Goal: Information Seeking & Learning: Learn about a topic

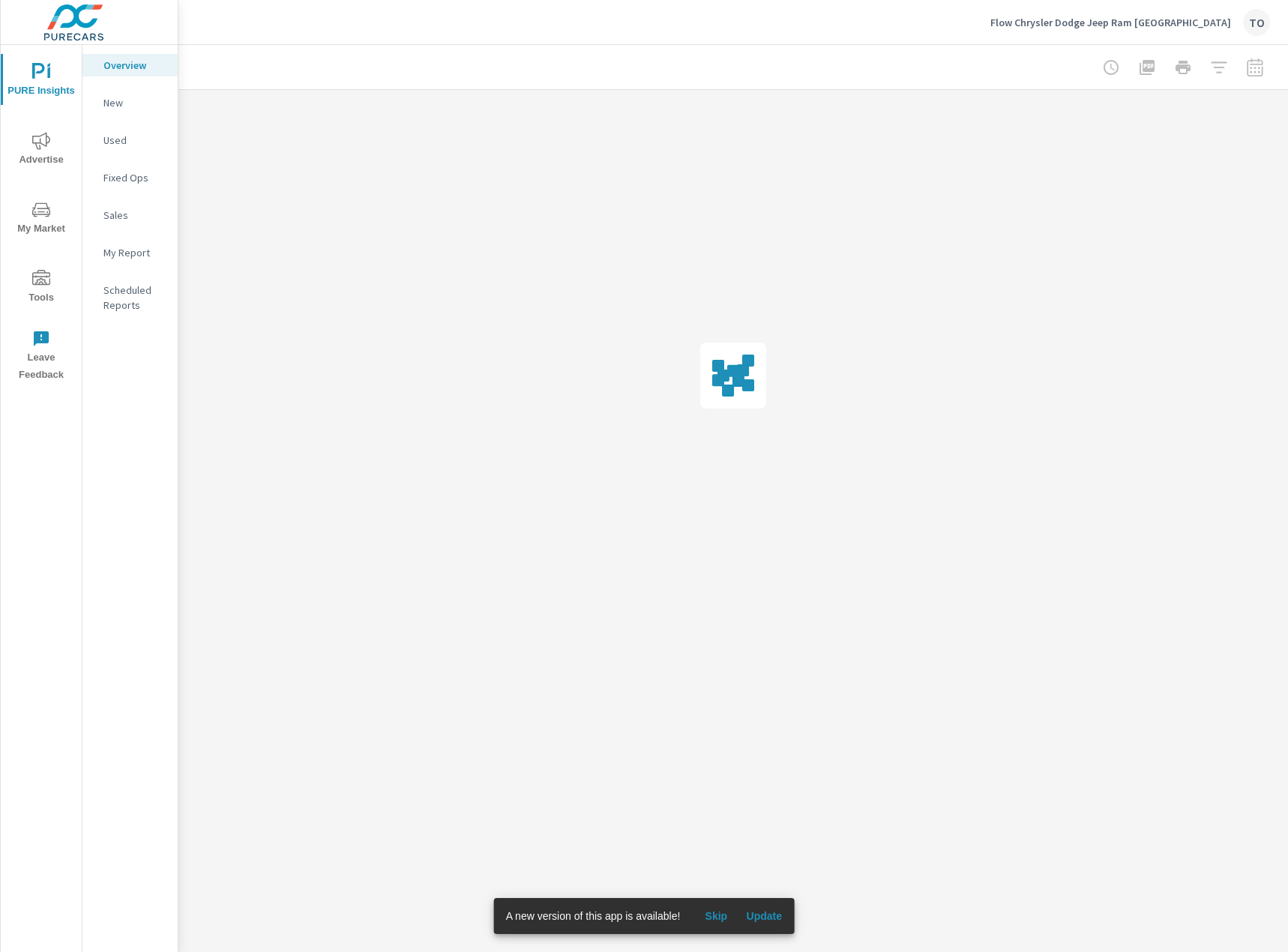
click at [48, 211] on icon "nav menu" at bounding box center [48, 212] width 2 height 2
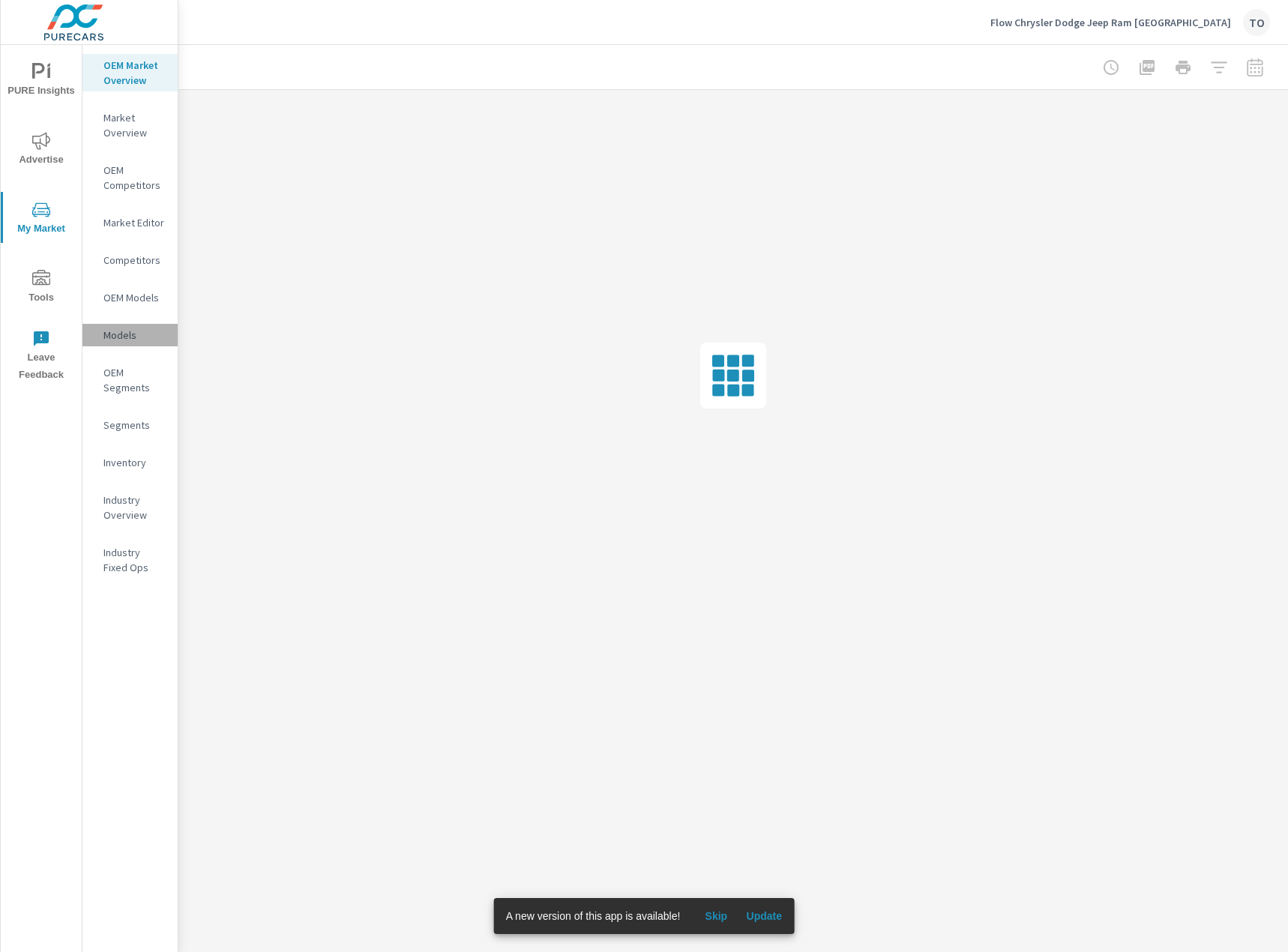
click at [127, 332] on p "Models" at bounding box center [134, 334] width 62 height 15
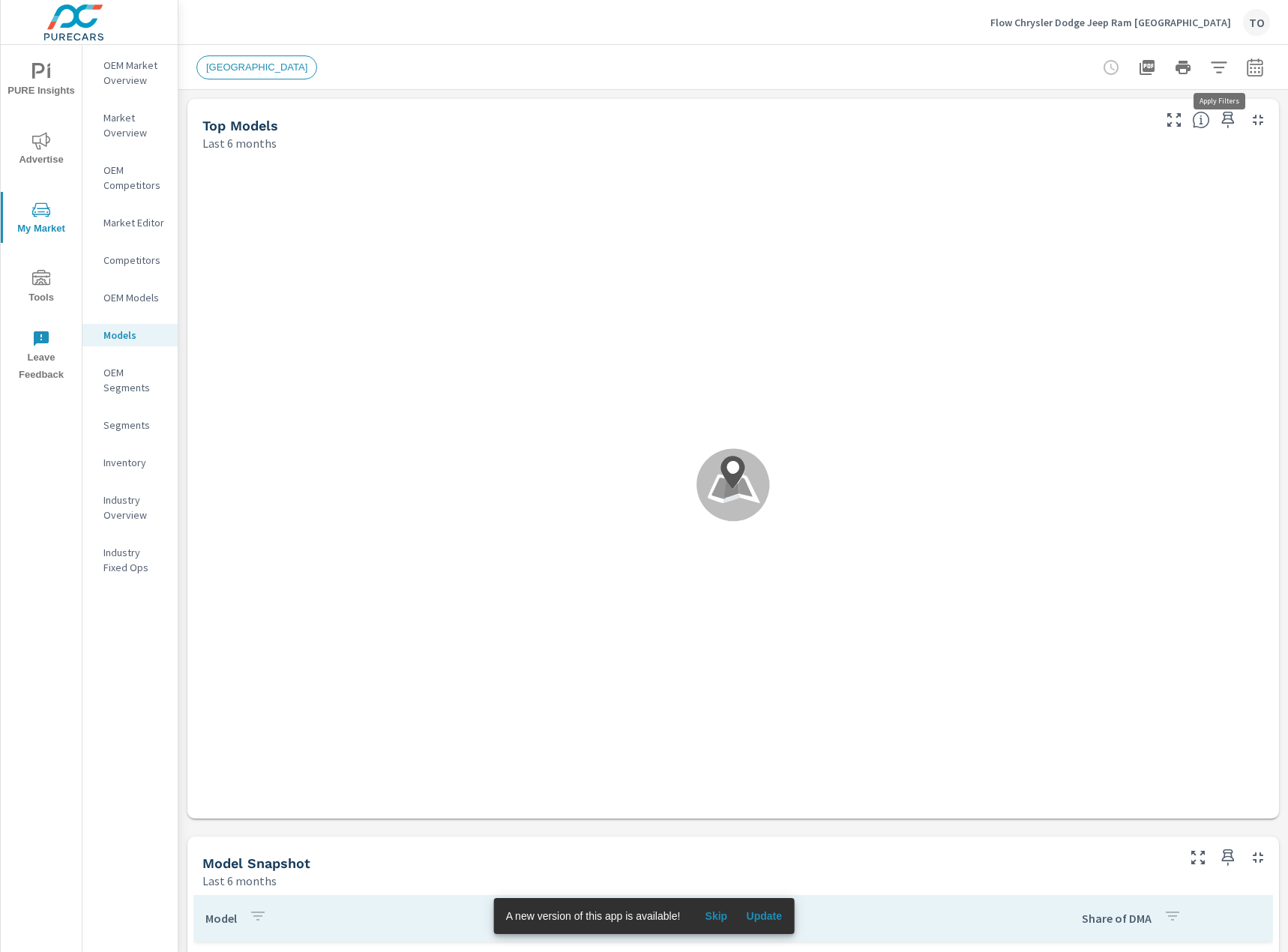
click at [1225, 54] on button "button" at bounding box center [1218, 67] width 30 height 30
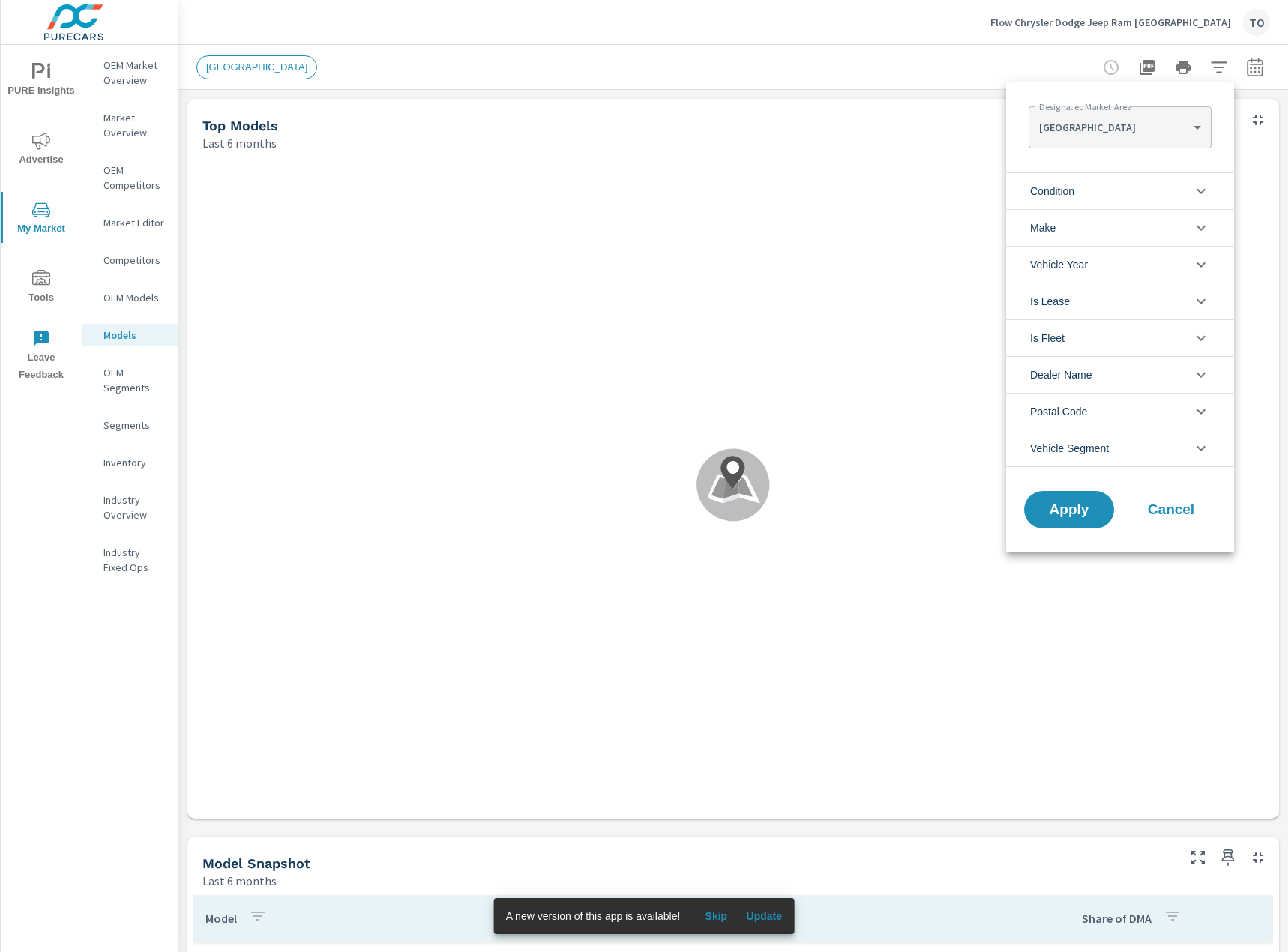
click at [1118, 129] on body "PURE Insights Advertise My Market Tools Leave Feedback OEM Market Overview Mark…" at bounding box center [644, 476] width 1288 height 952
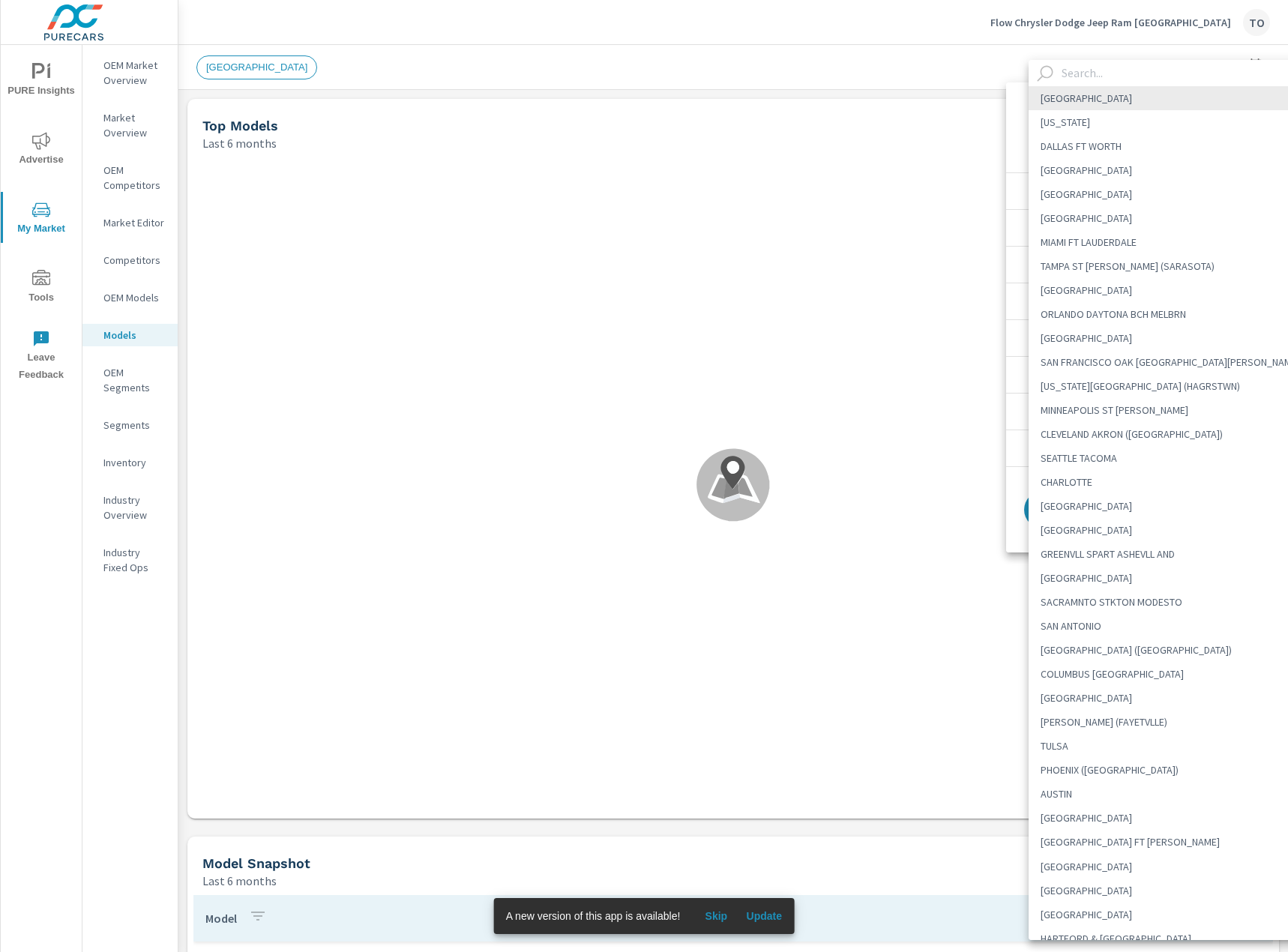
click at [1102, 70] on input "text" at bounding box center [1189, 73] width 268 height 26
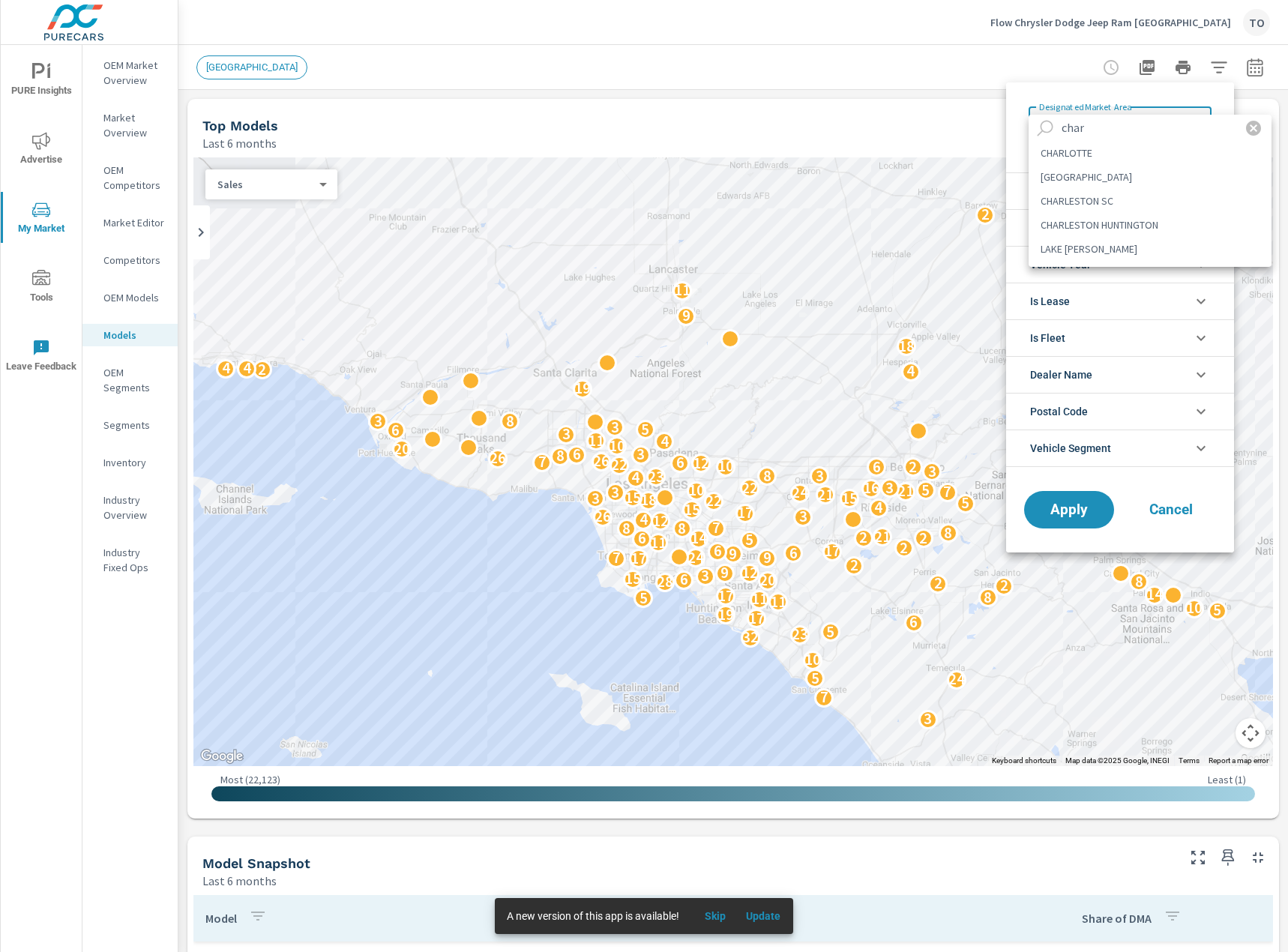
type input "char"
click at [1113, 175] on li "CHARLOTTESVILLE" at bounding box center [1150, 176] width 243 height 24
type Area "CHARLOTTESVILLE"
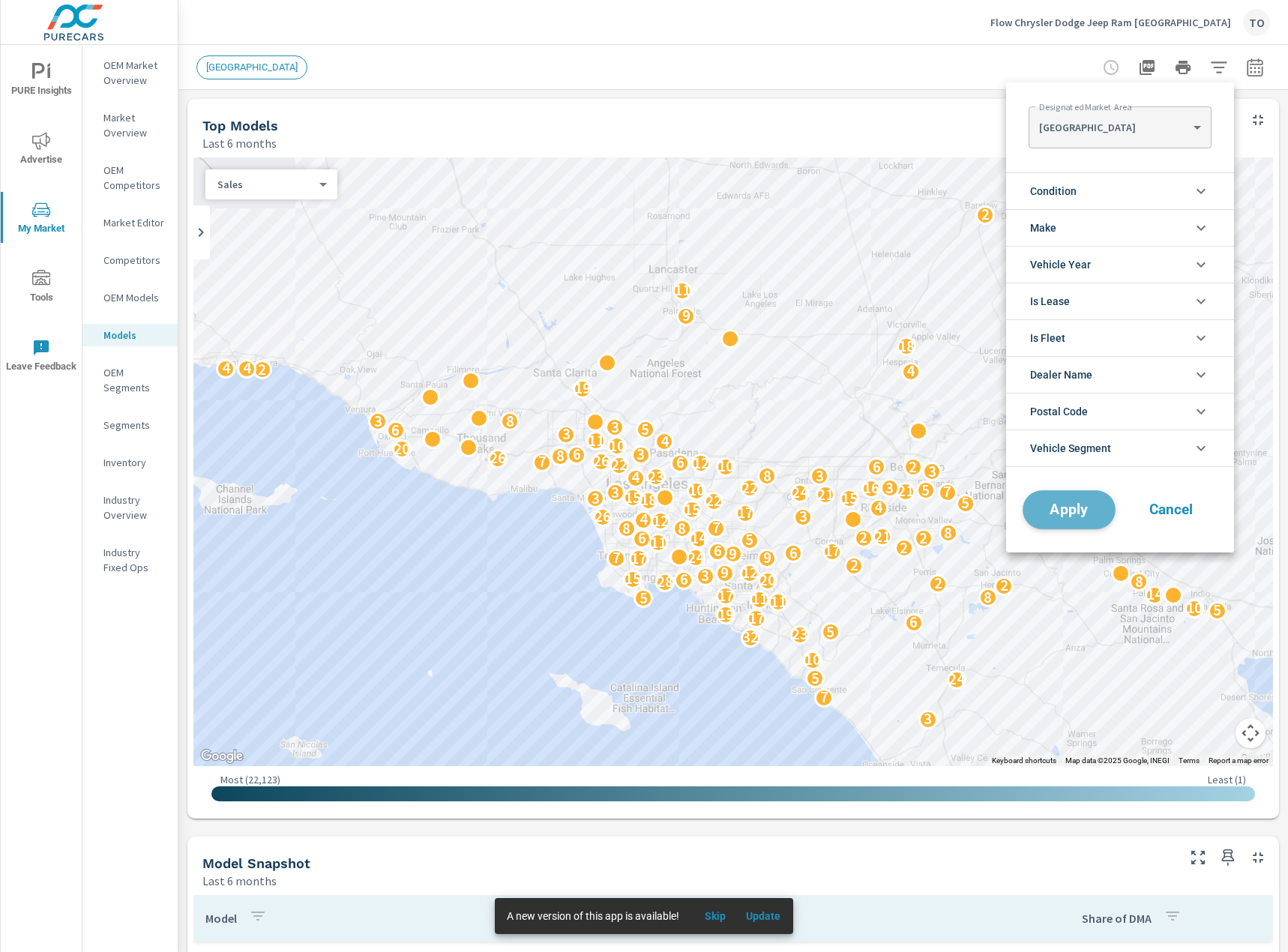
click at [1068, 512] on span "Apply" at bounding box center [1069, 511] width 61 height 14
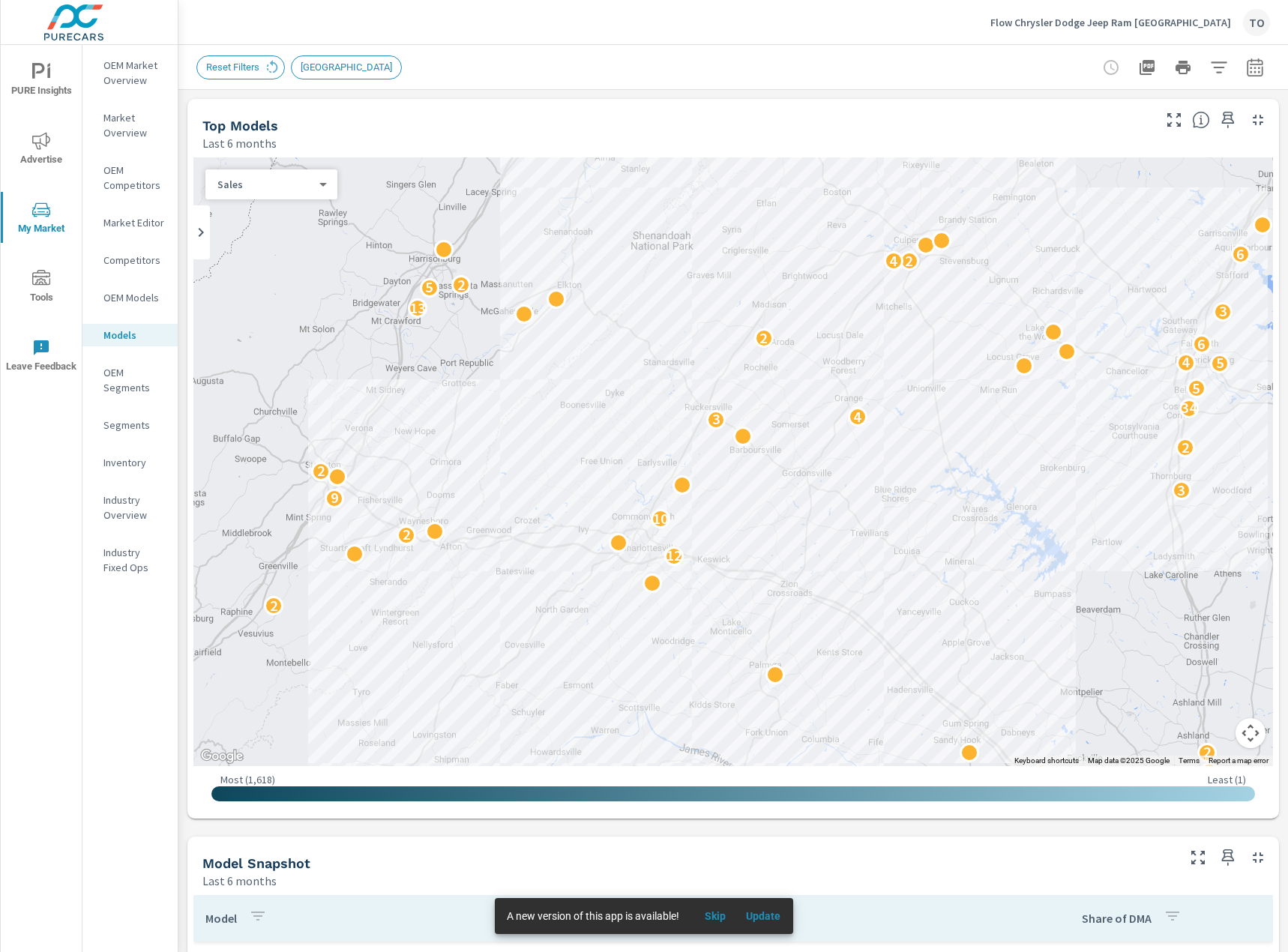
click at [1208, 67] on button "button" at bounding box center [1218, 67] width 30 height 30
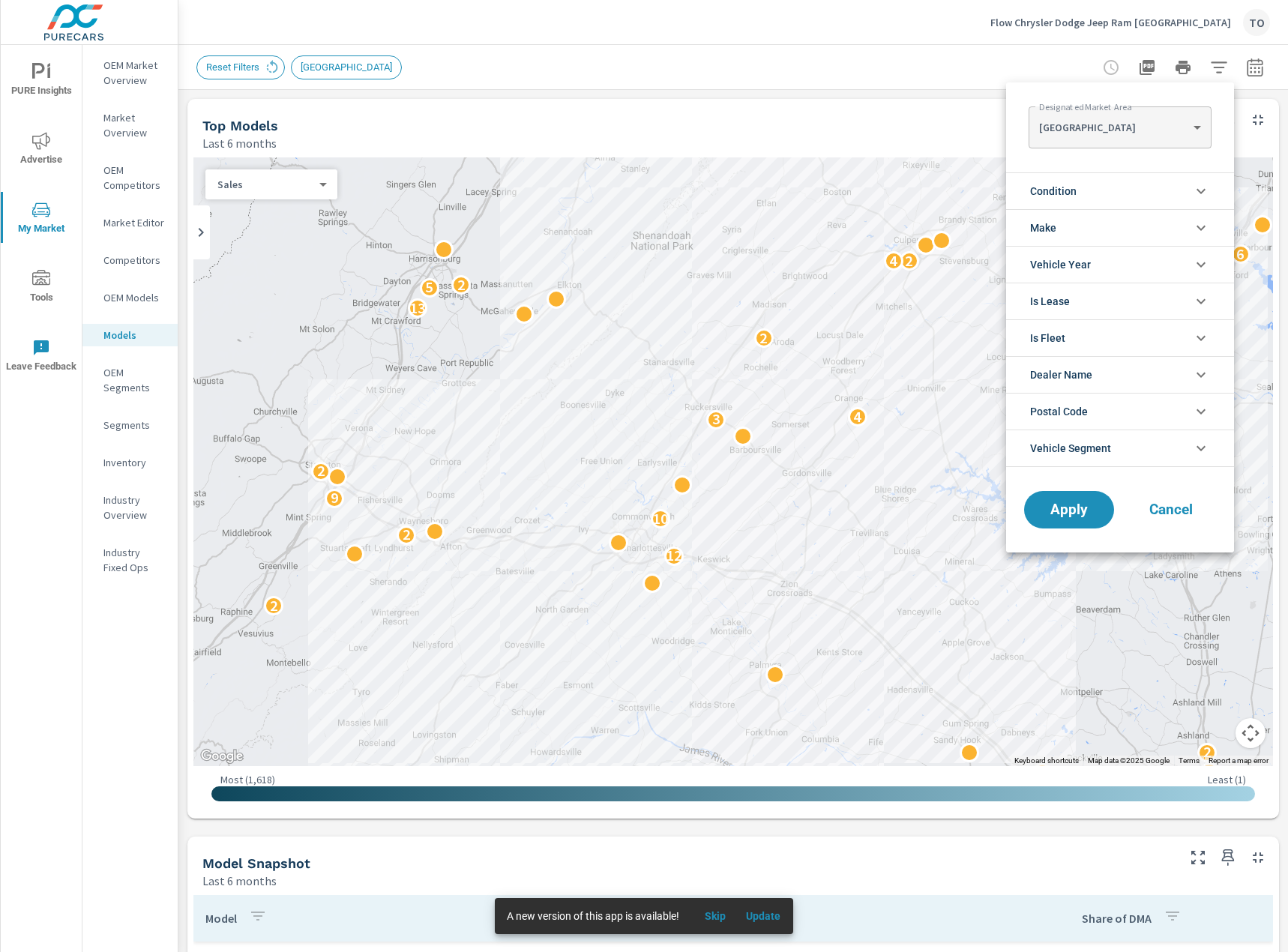
click at [711, 101] on div at bounding box center [644, 476] width 1288 height 952
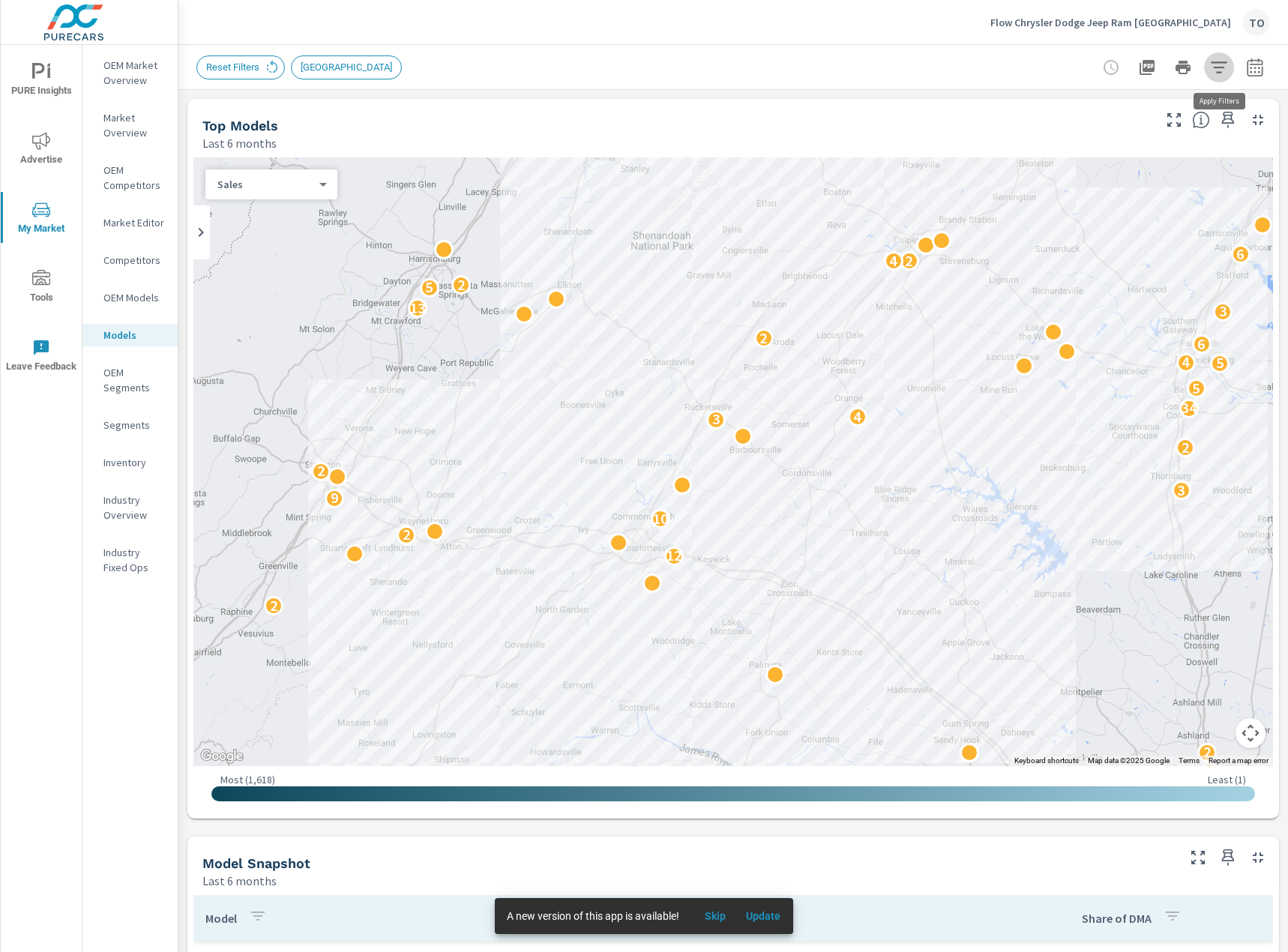
click at [1220, 67] on icon "button" at bounding box center [1219, 67] width 16 height 12
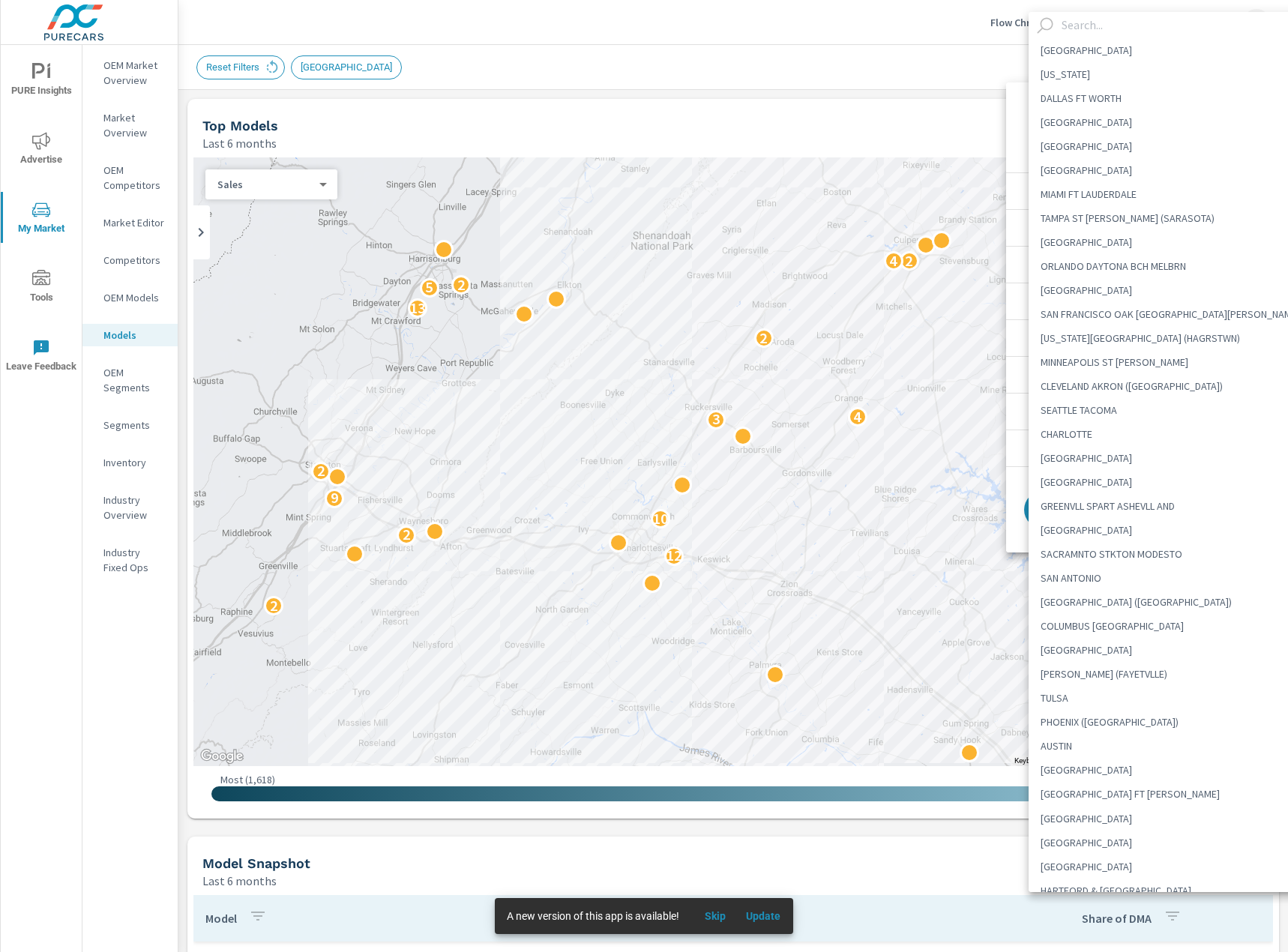
click at [1149, 138] on body "PURE Insights Advertise My Market Tools Leave Feedback OEM Market Overview Mark…" at bounding box center [644, 476] width 1288 height 952
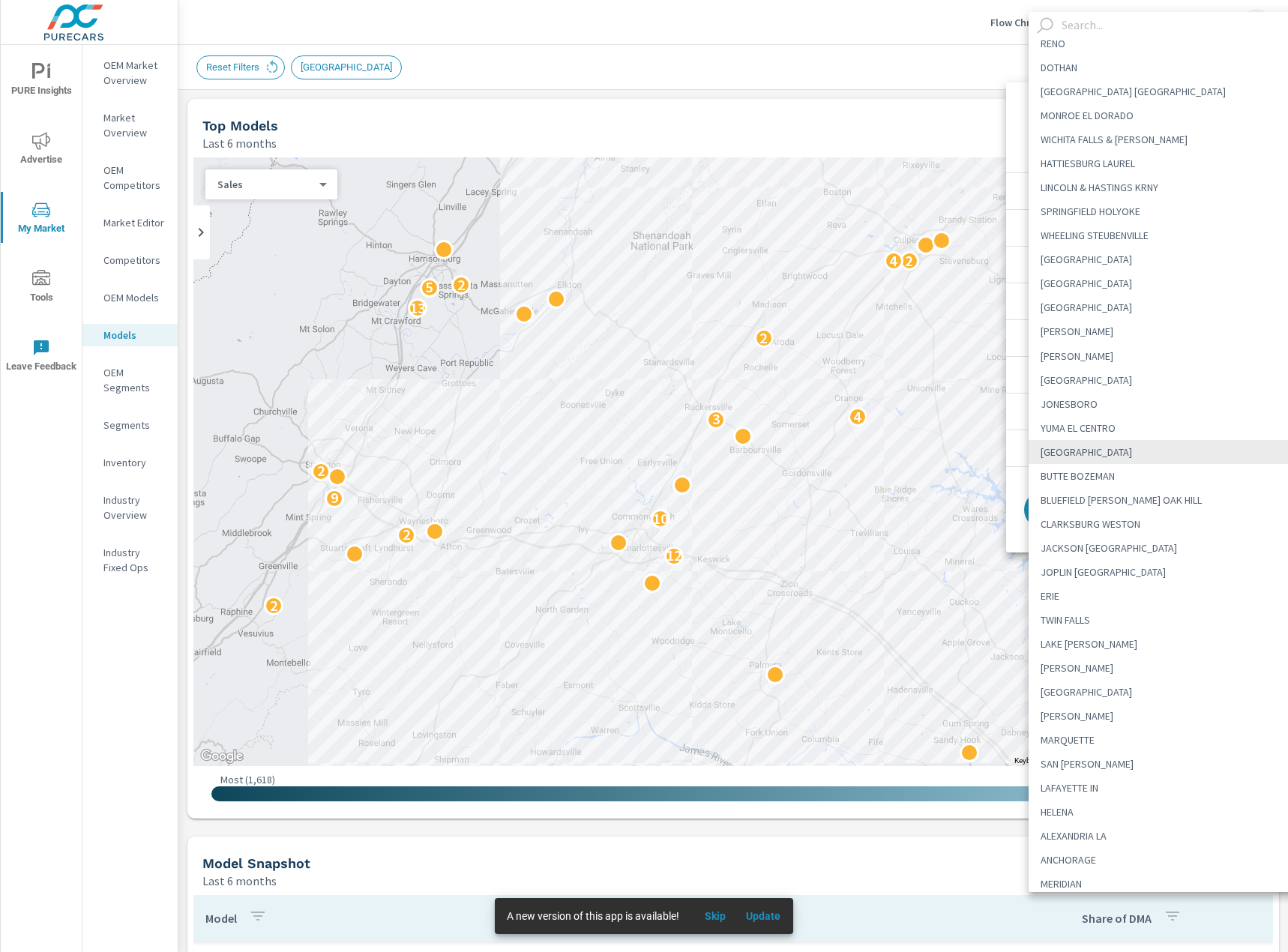
click at [886, 123] on div at bounding box center [644, 476] width 1288 height 952
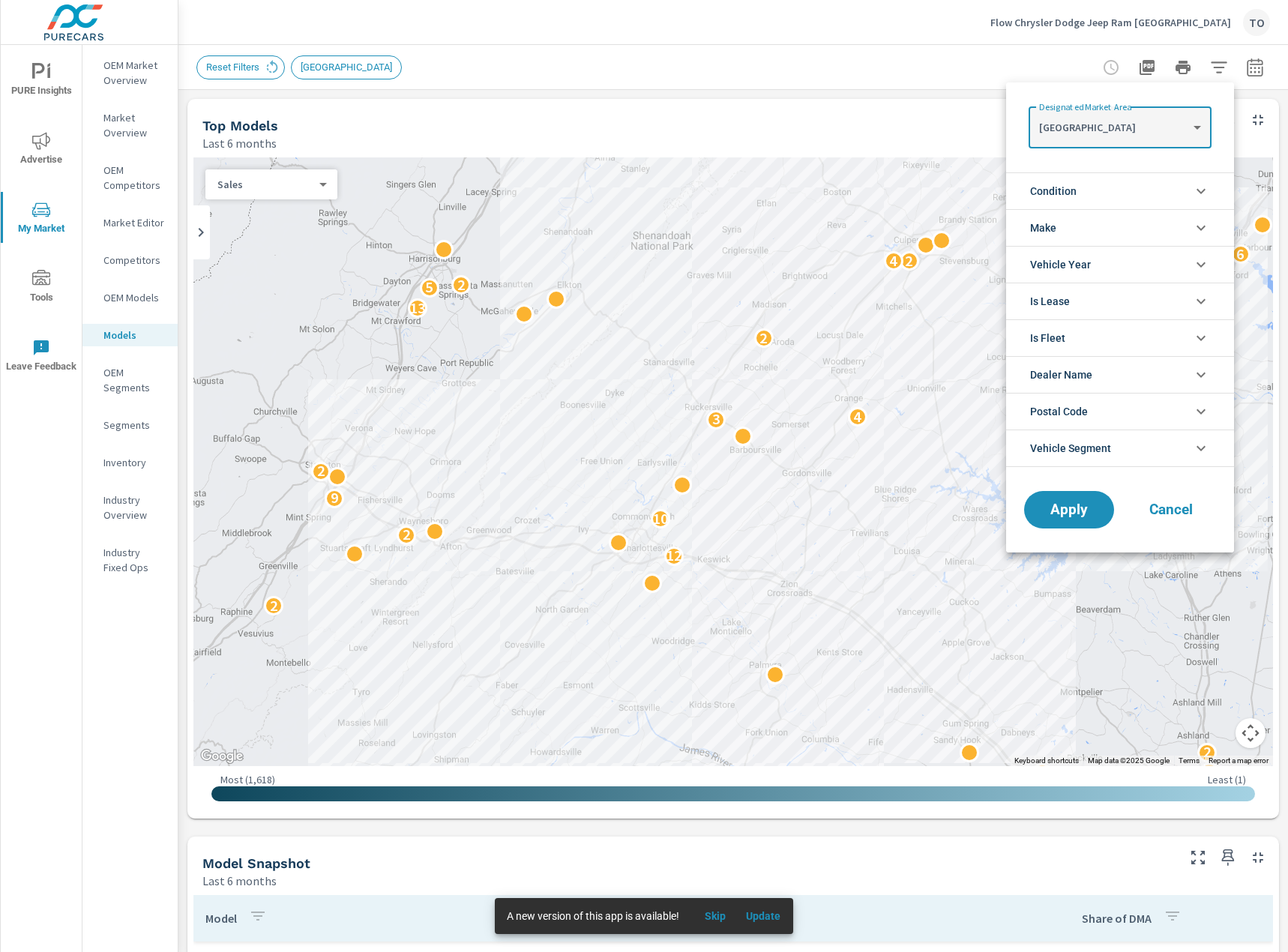
click at [1086, 117] on body "PURE Insights Advertise My Market Tools Leave Feedback OEM Market Overview Mark…" at bounding box center [644, 476] width 1288 height 952
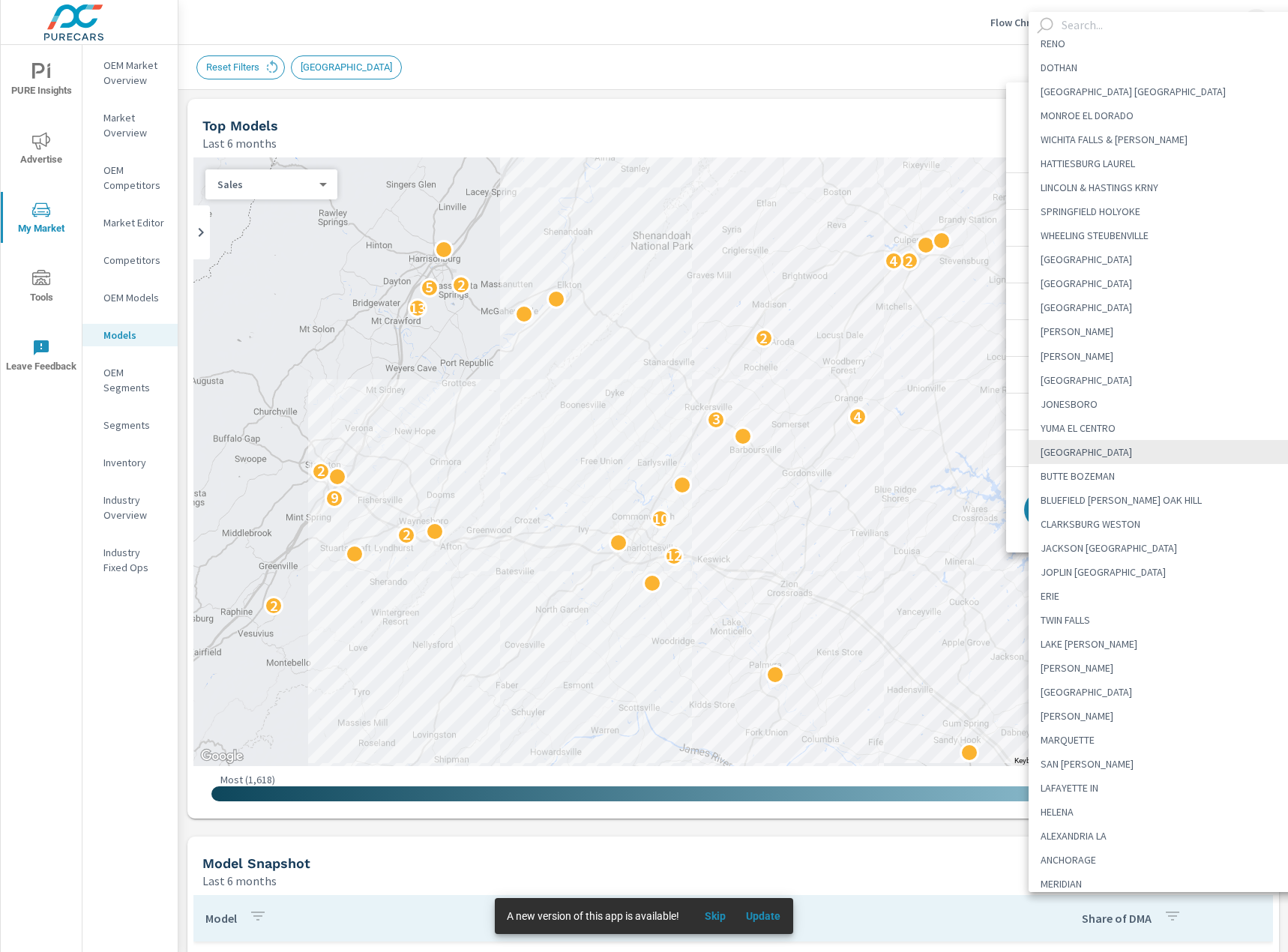
click at [1009, 111] on div at bounding box center [644, 476] width 1288 height 952
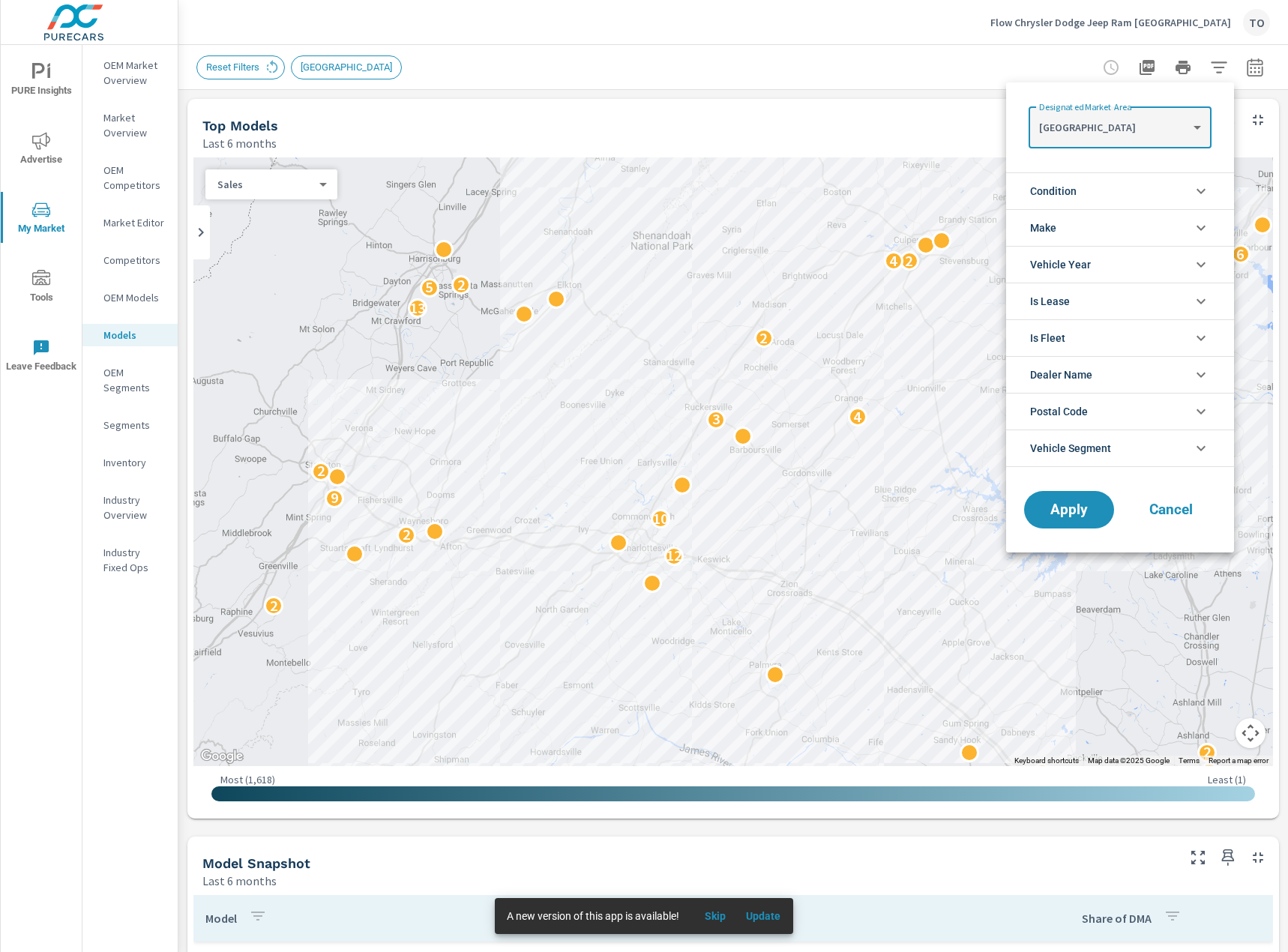
click at [1103, 450] on span "Vehicle Segment" at bounding box center [1070, 449] width 81 height 36
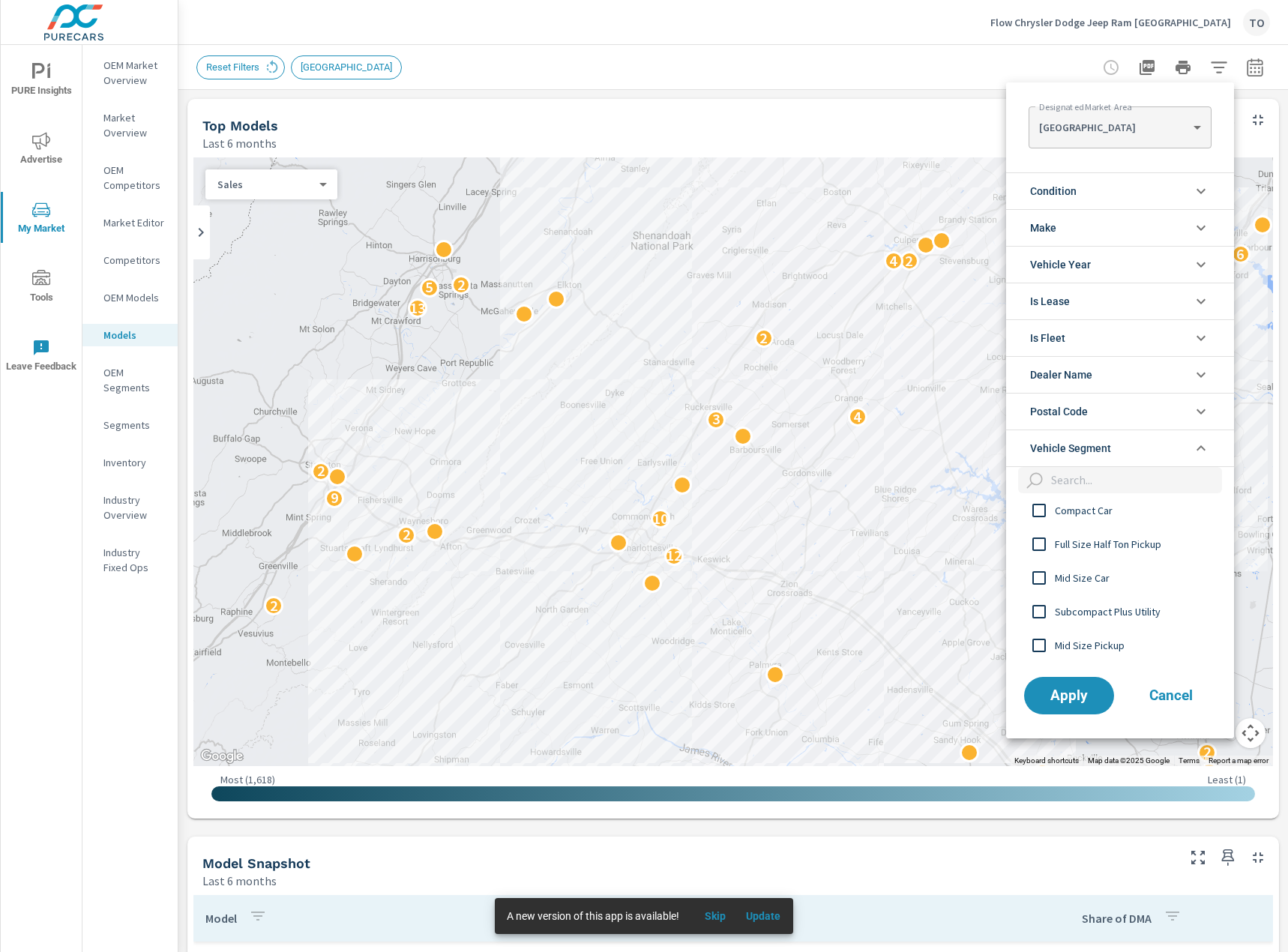
scroll to position [0, 0]
click at [1118, 476] on input "filter options" at bounding box center [1133, 480] width 177 height 26
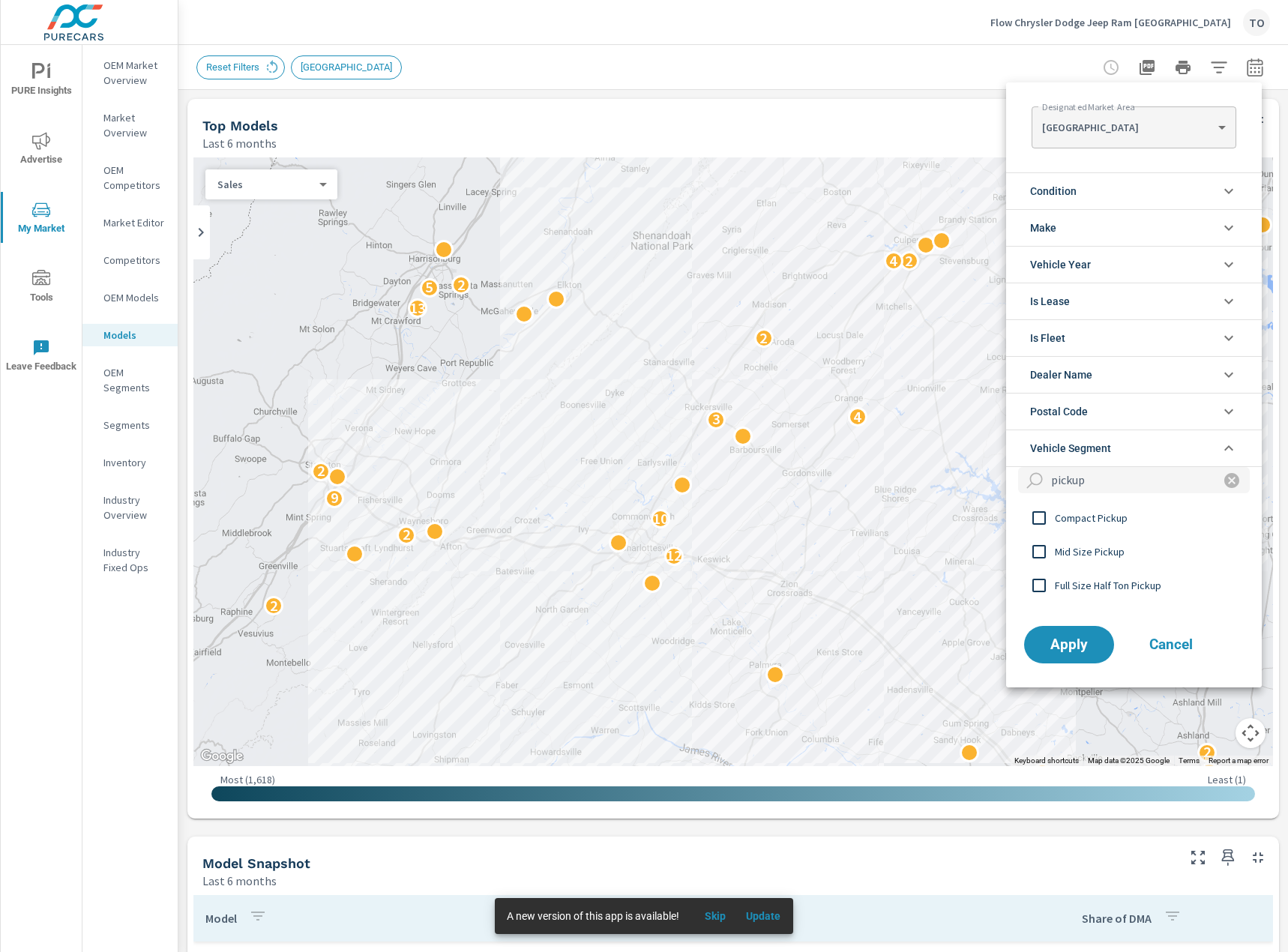
type input "pickup"
click at [1097, 588] on span "Full Size Half Ton Pickup" at bounding box center [1136, 585] width 164 height 18
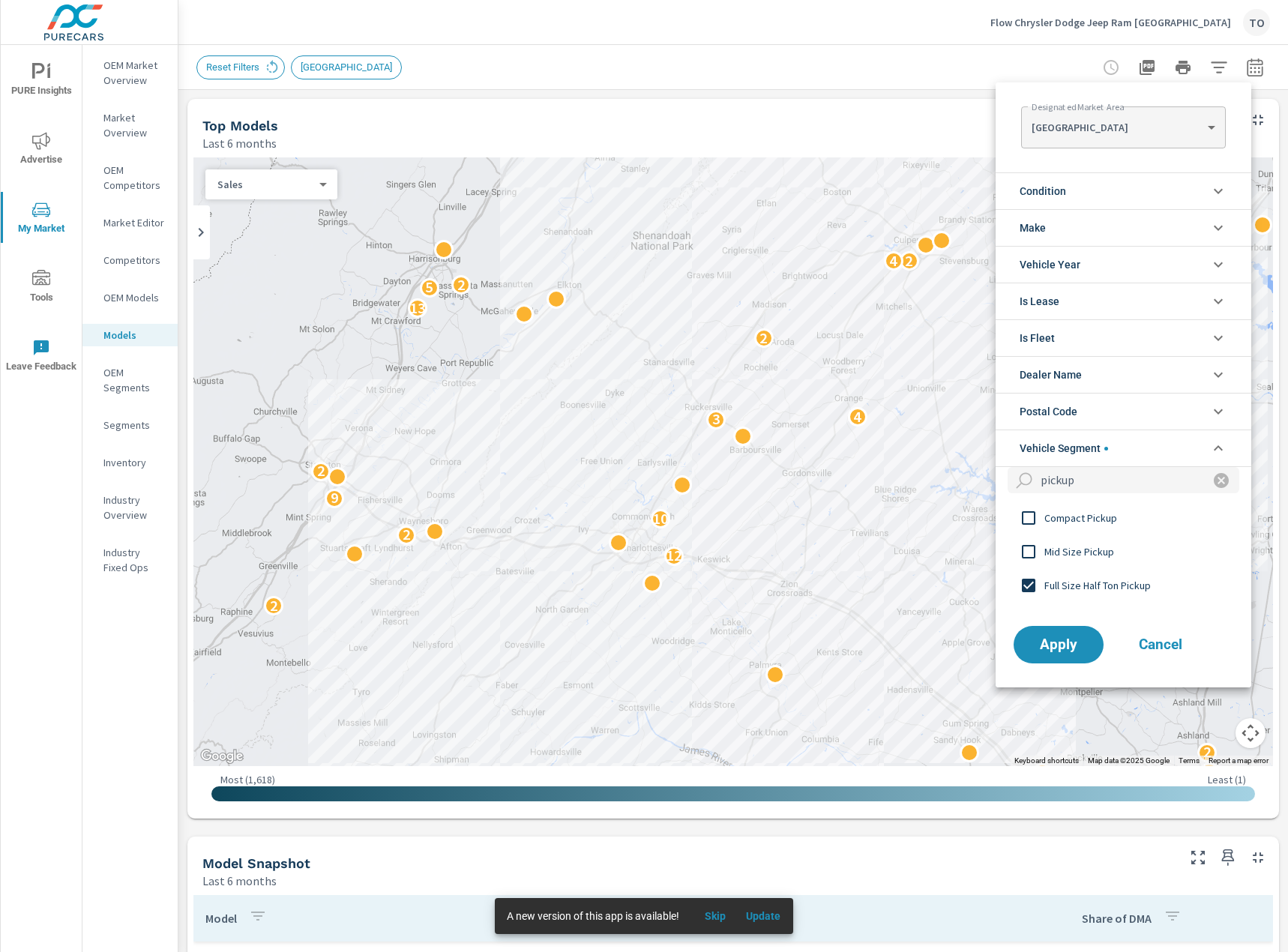
click at [1067, 557] on span "Mid Size Pickup" at bounding box center [1126, 552] width 164 height 18
click at [1059, 518] on span "Compact Pickup" at bounding box center [1126, 518] width 164 height 18
click at [1059, 644] on span "Apply" at bounding box center [1058, 645] width 61 height 14
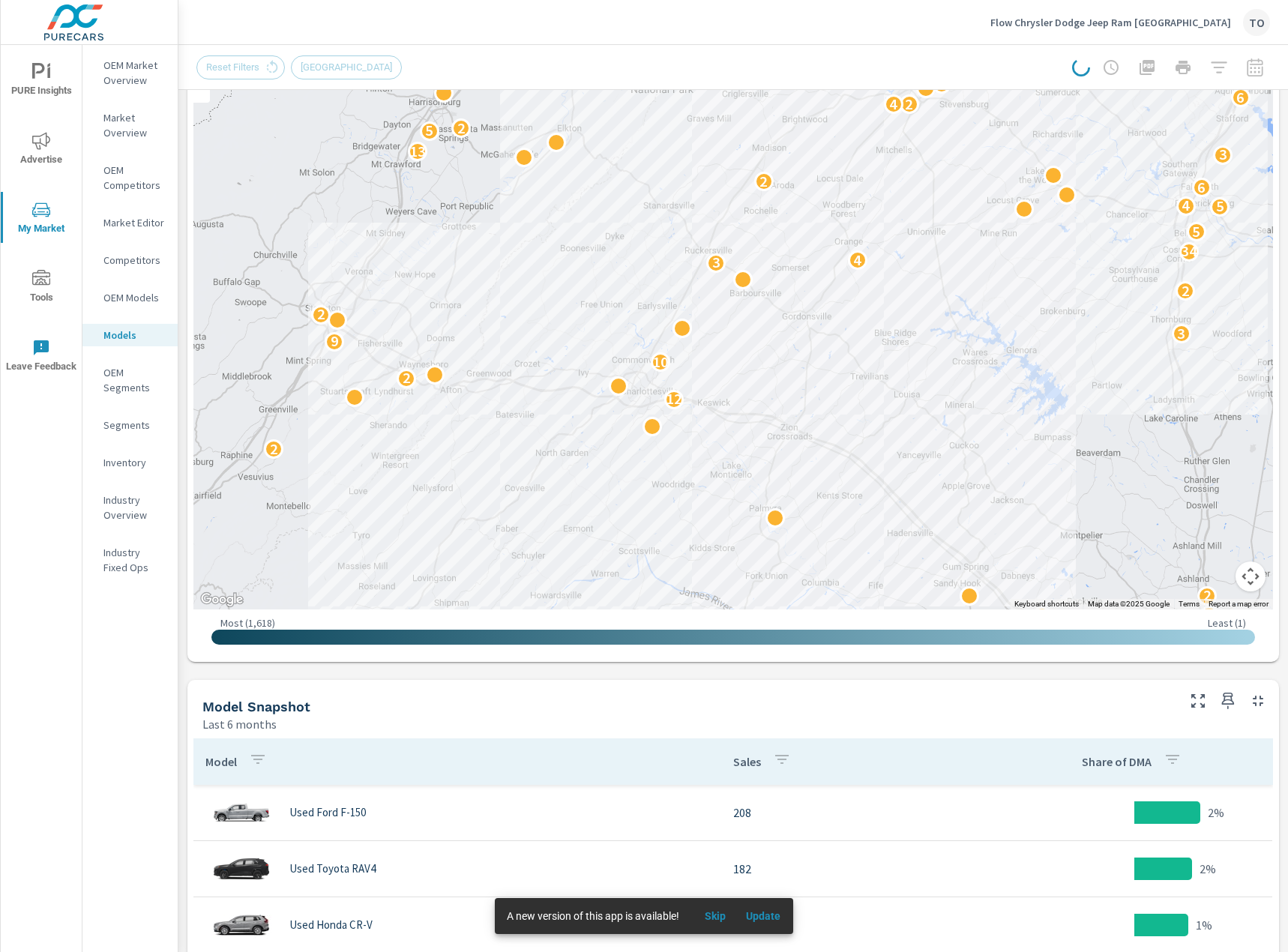
scroll to position [225, 0]
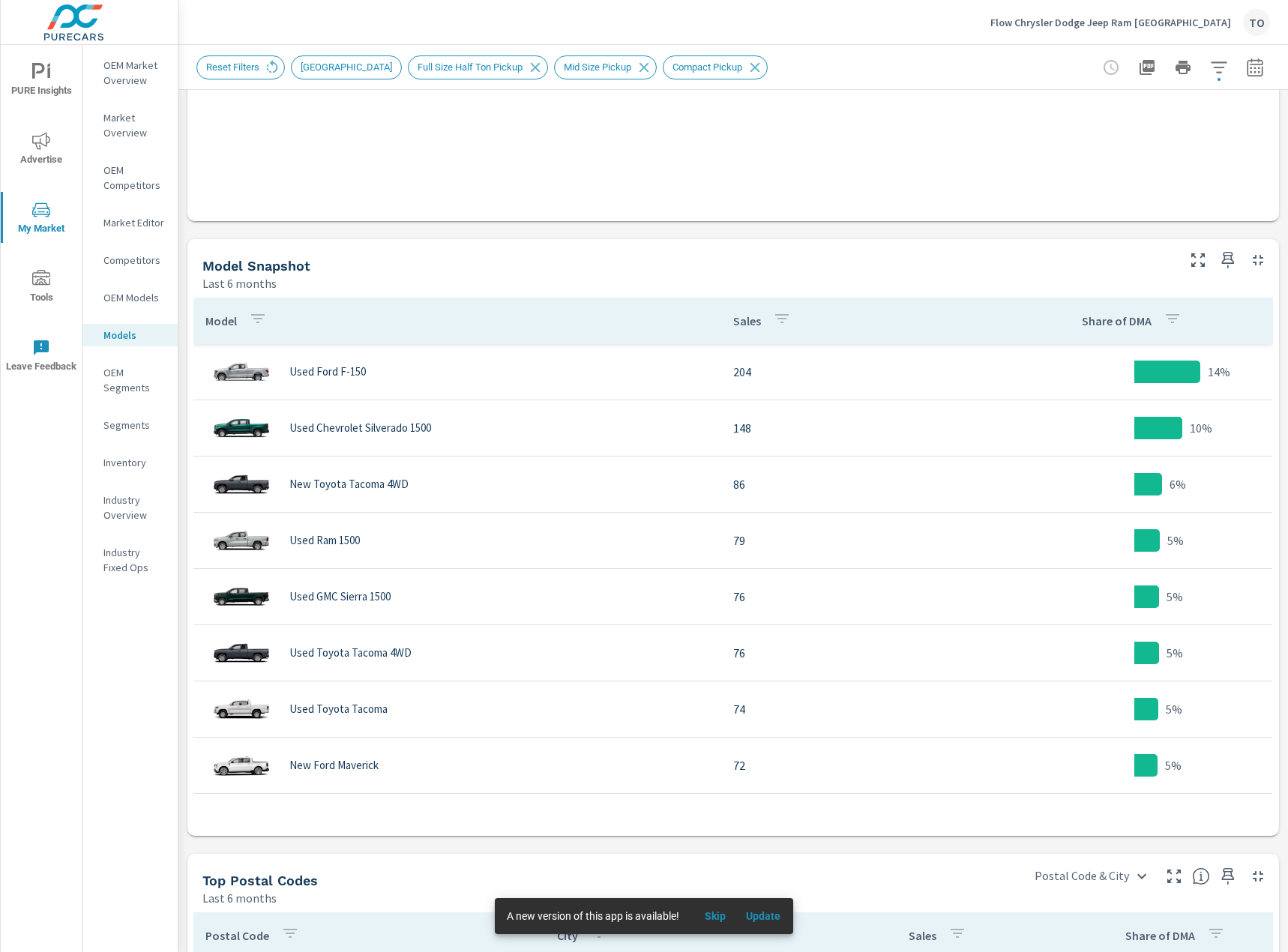
scroll to position [600, 0]
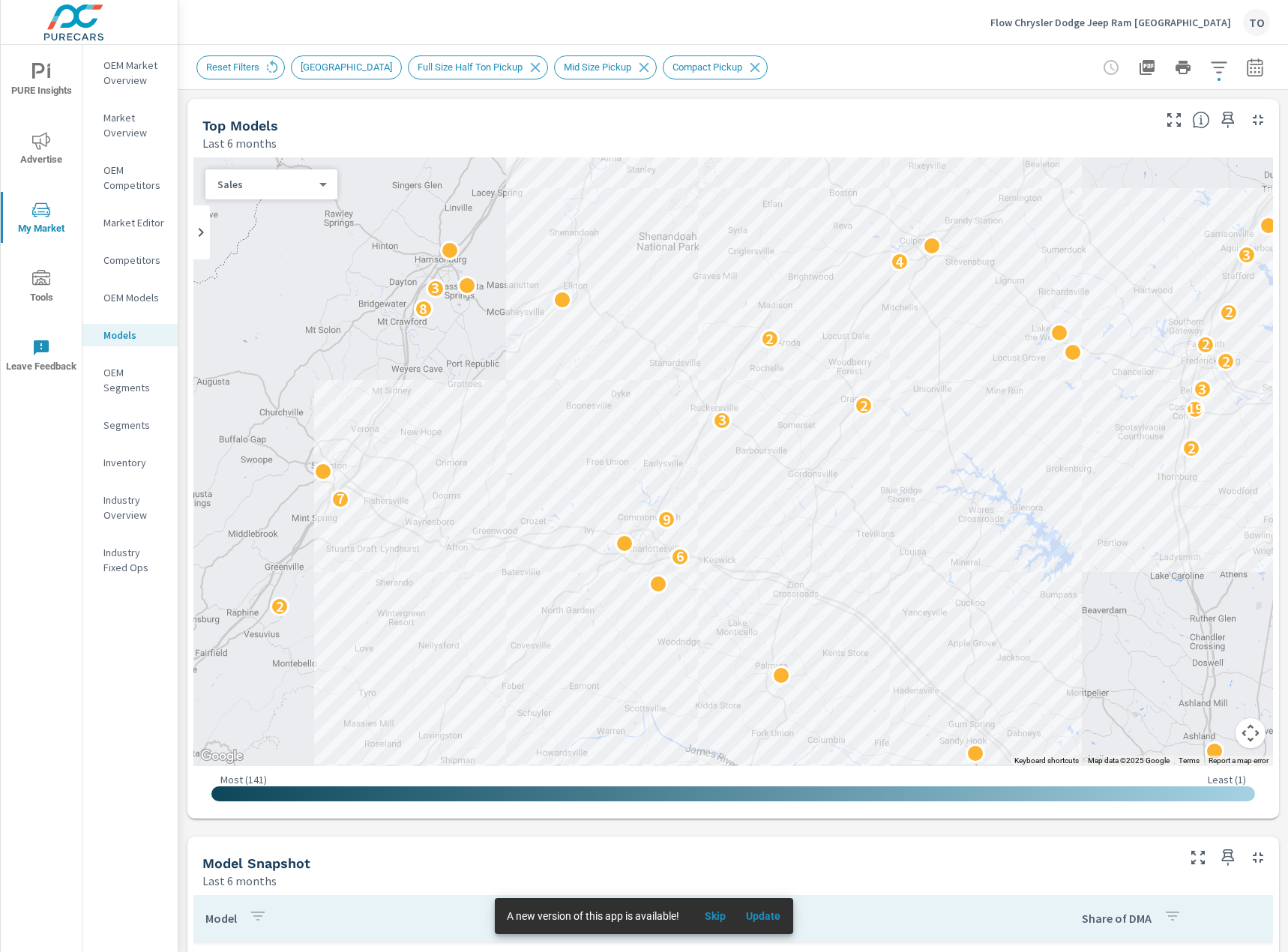
click at [1227, 70] on icon "button" at bounding box center [1219, 67] width 18 height 18
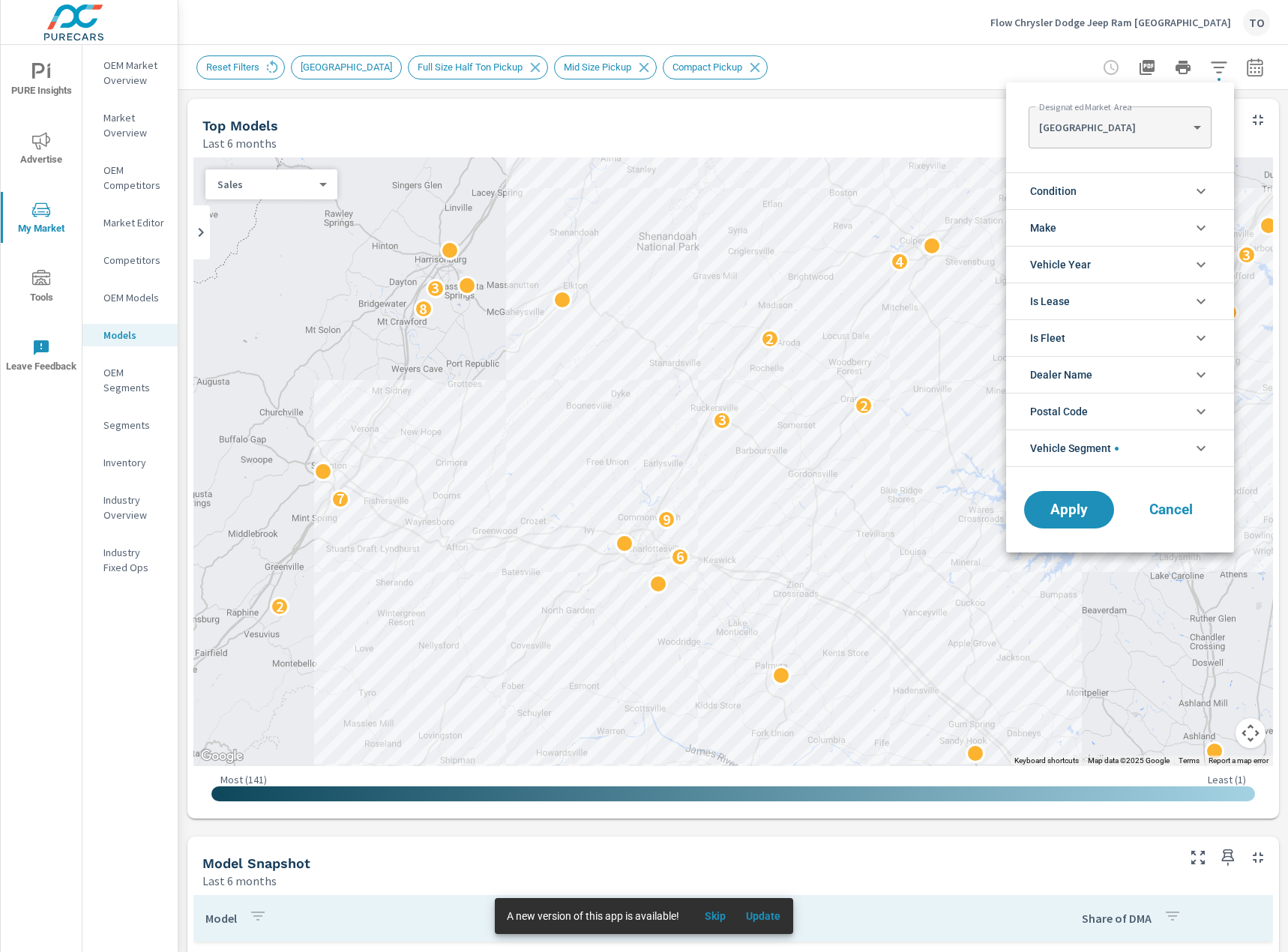
scroll to position [151, 0]
click at [1132, 443] on li "Vehicle Segment" at bounding box center [1120, 449] width 228 height 38
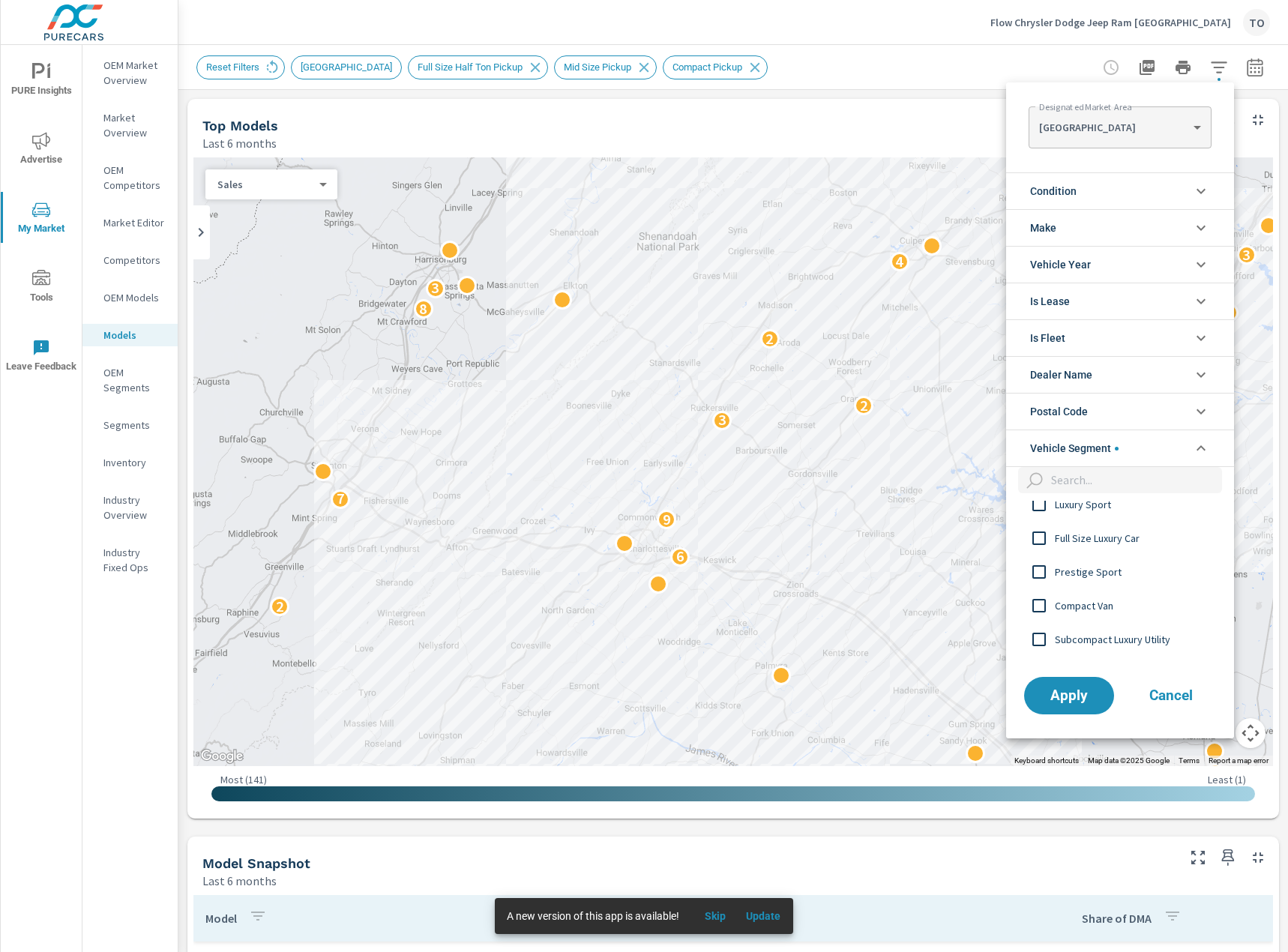
scroll to position [1028, 0]
click at [1103, 485] on input "filter options" at bounding box center [1133, 480] width 177 height 26
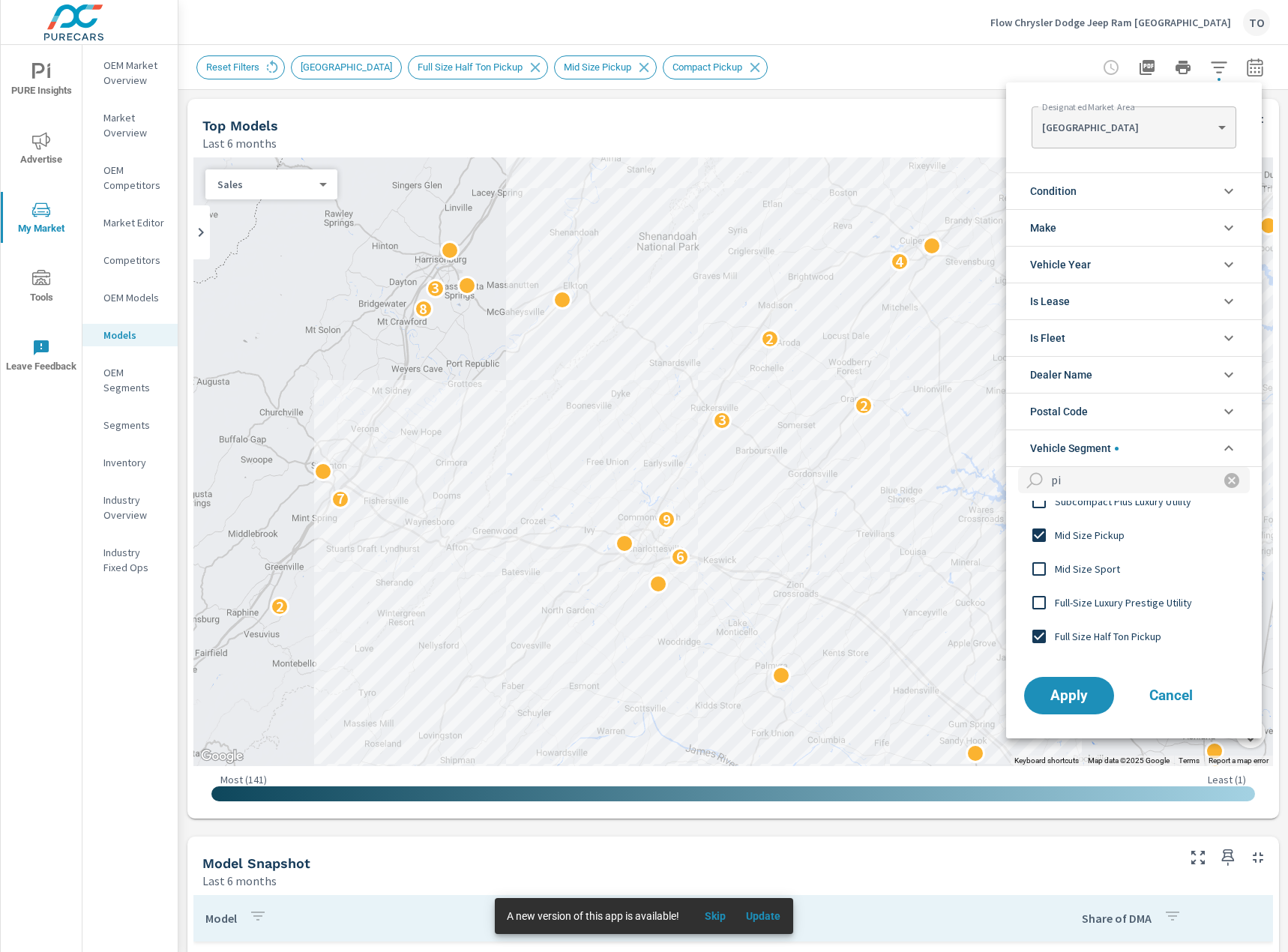
scroll to position [0, 0]
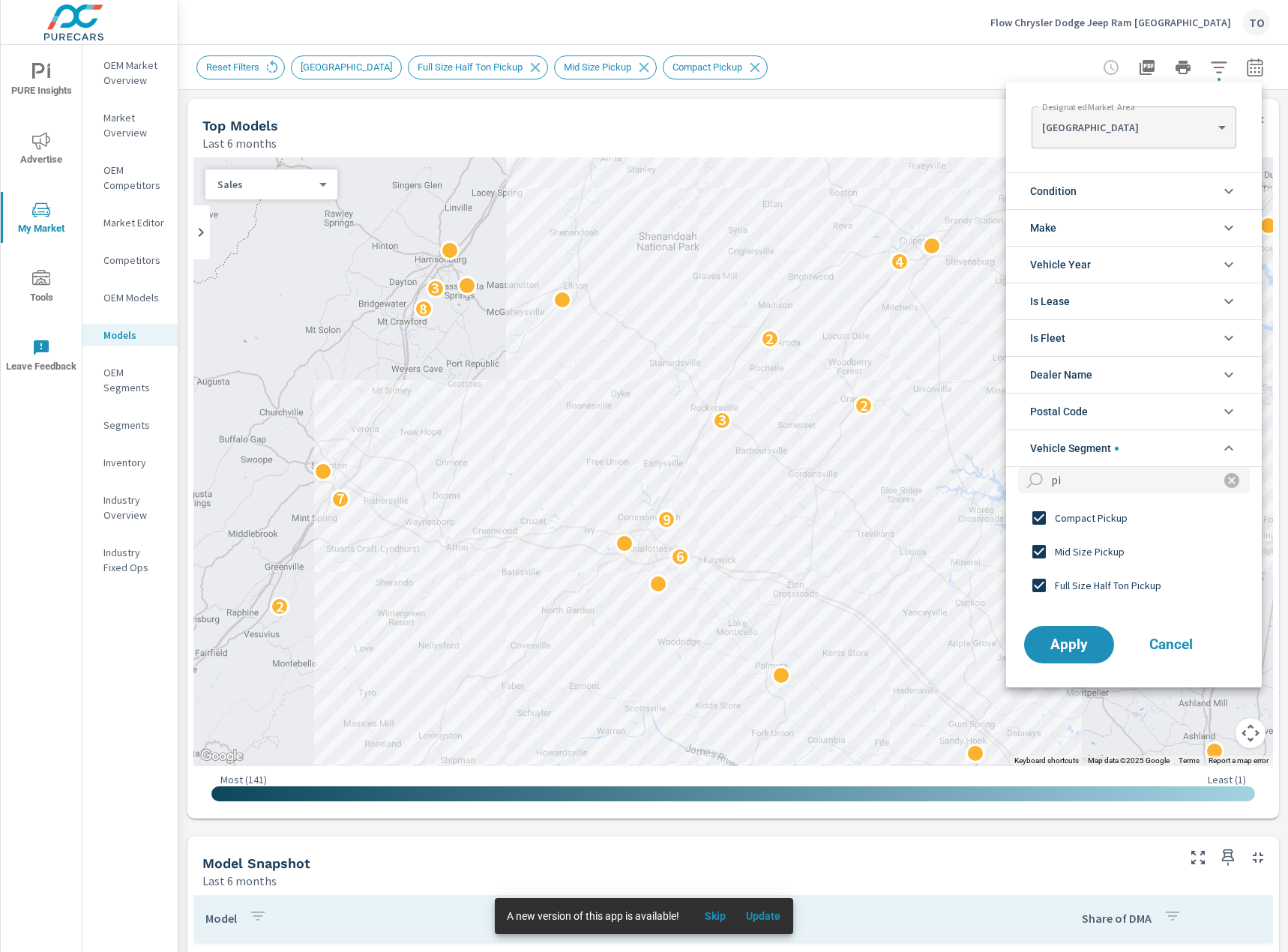
type input "p"
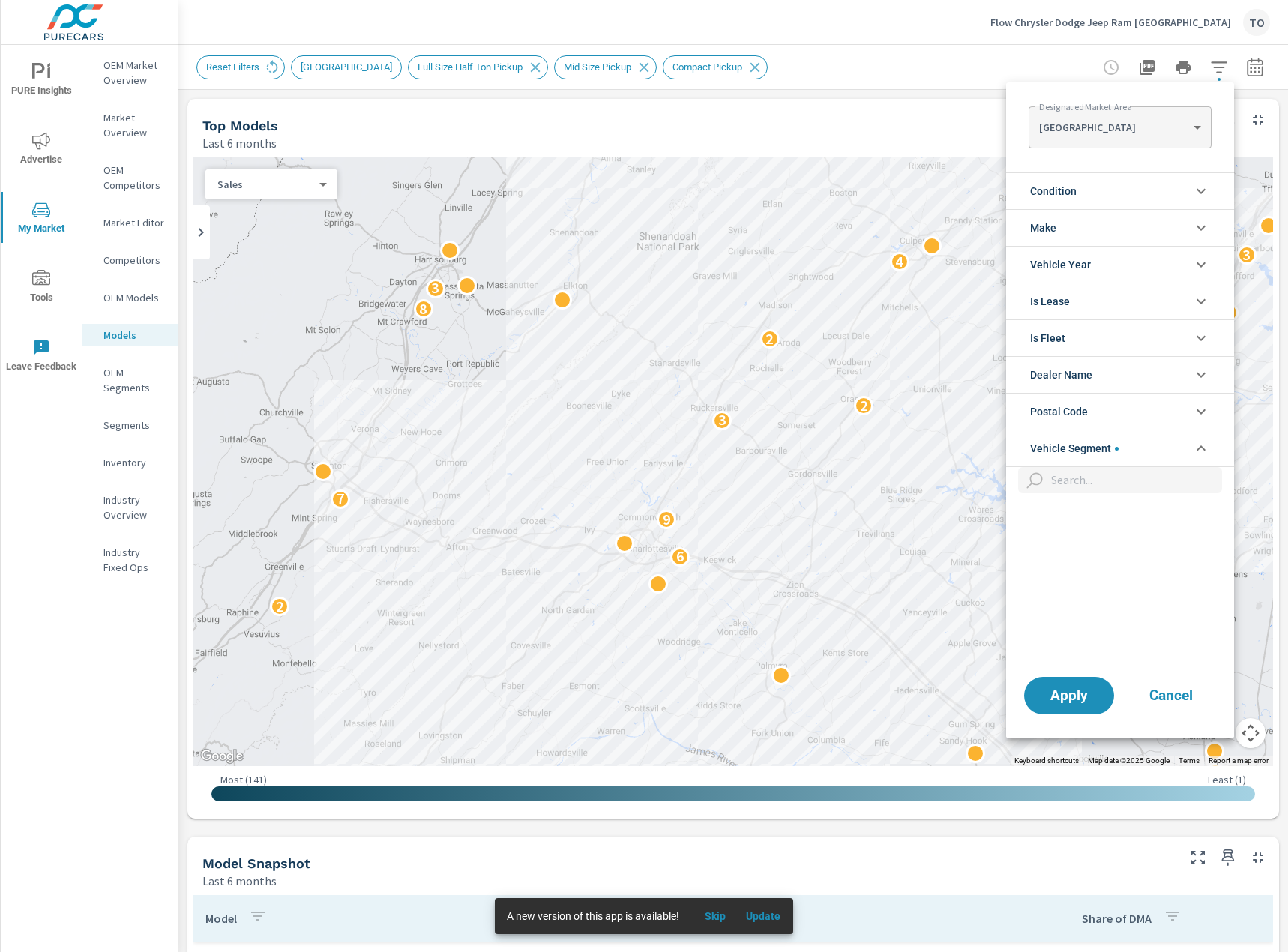
scroll to position [1028, 0]
click at [1149, 476] on input "filter options" at bounding box center [1133, 480] width 177 height 26
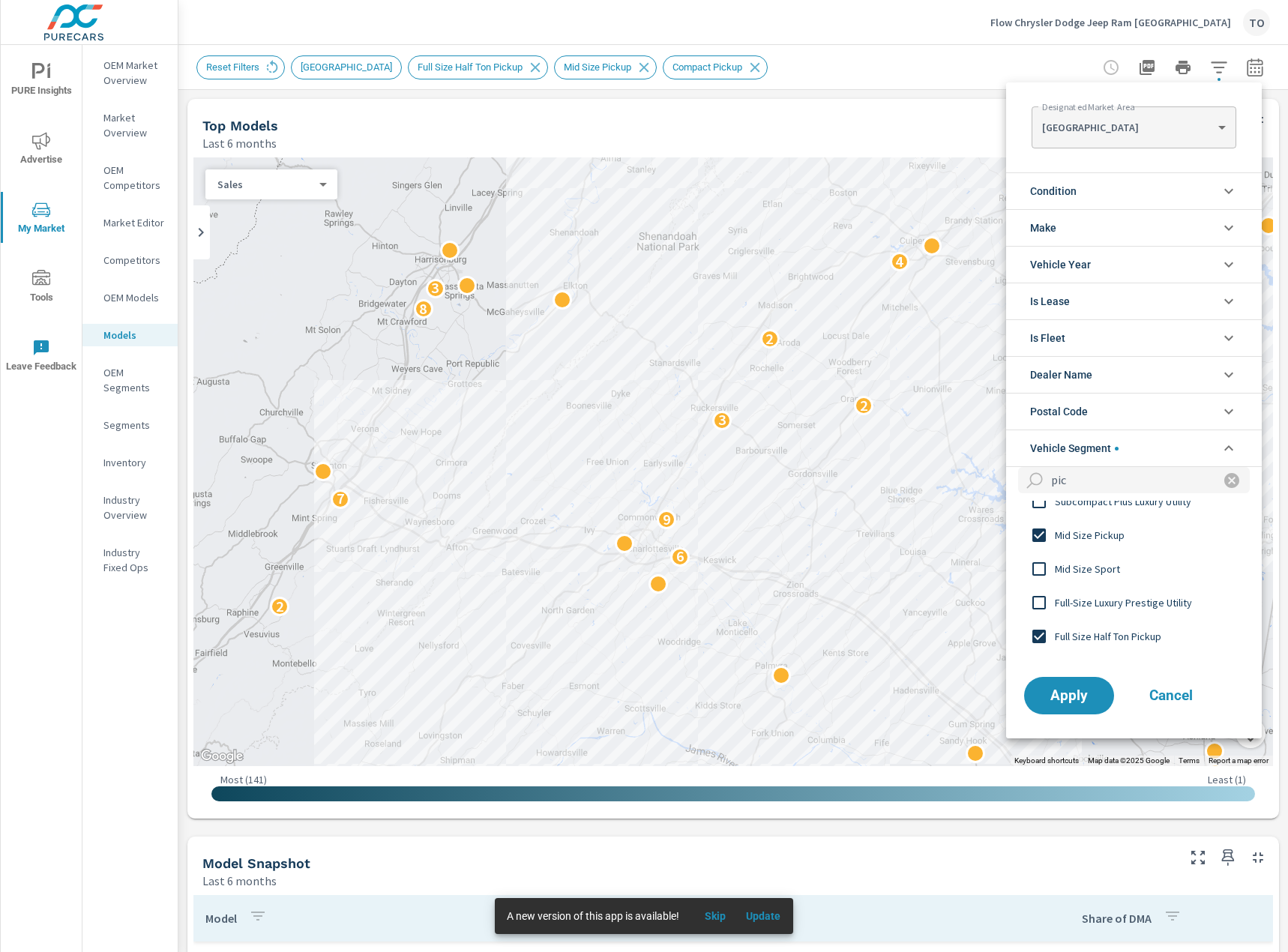
scroll to position [0, 0]
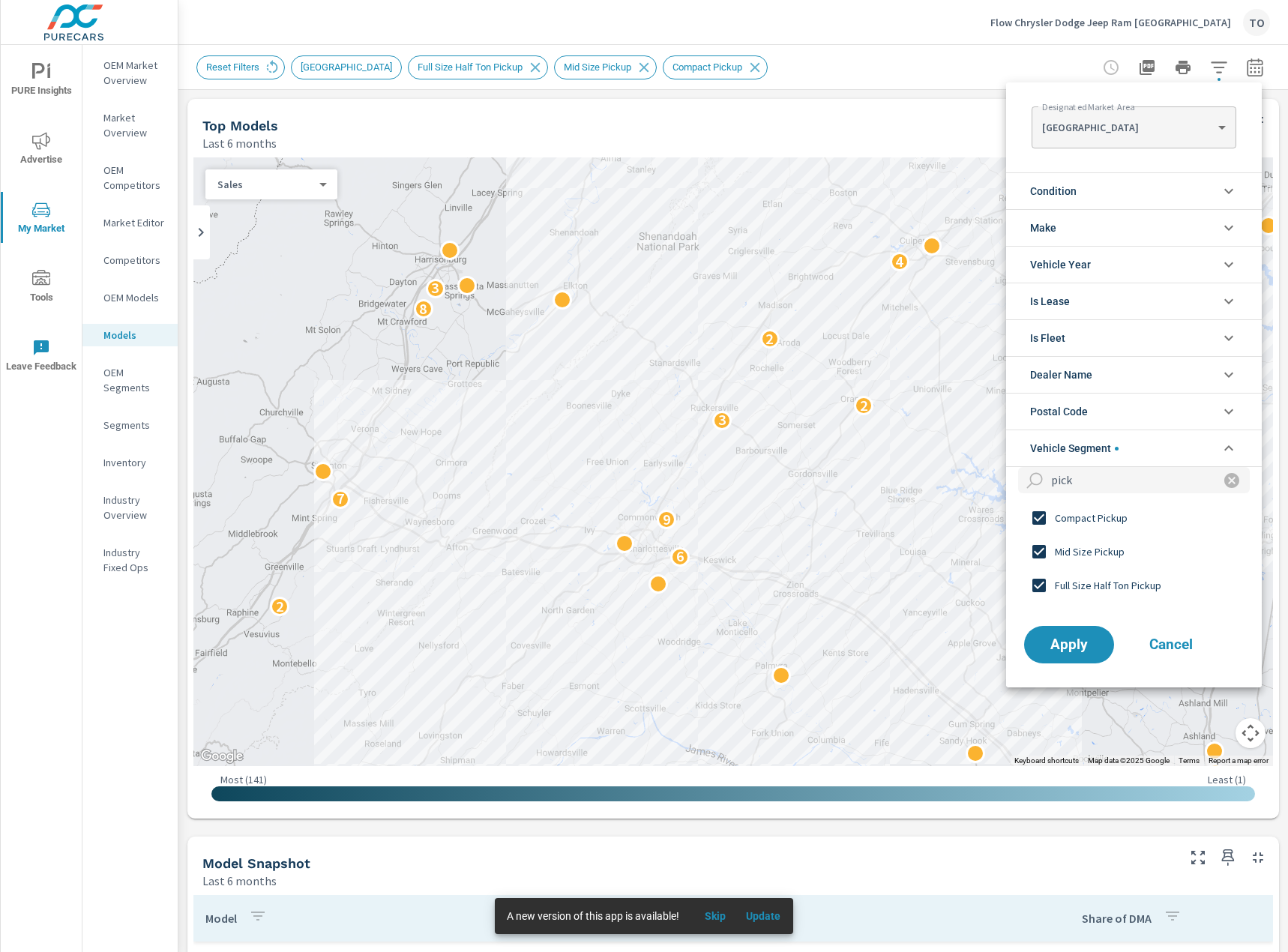
type input "pick"
click at [1045, 550] on input "filter options" at bounding box center [1038, 551] width 31 height 31
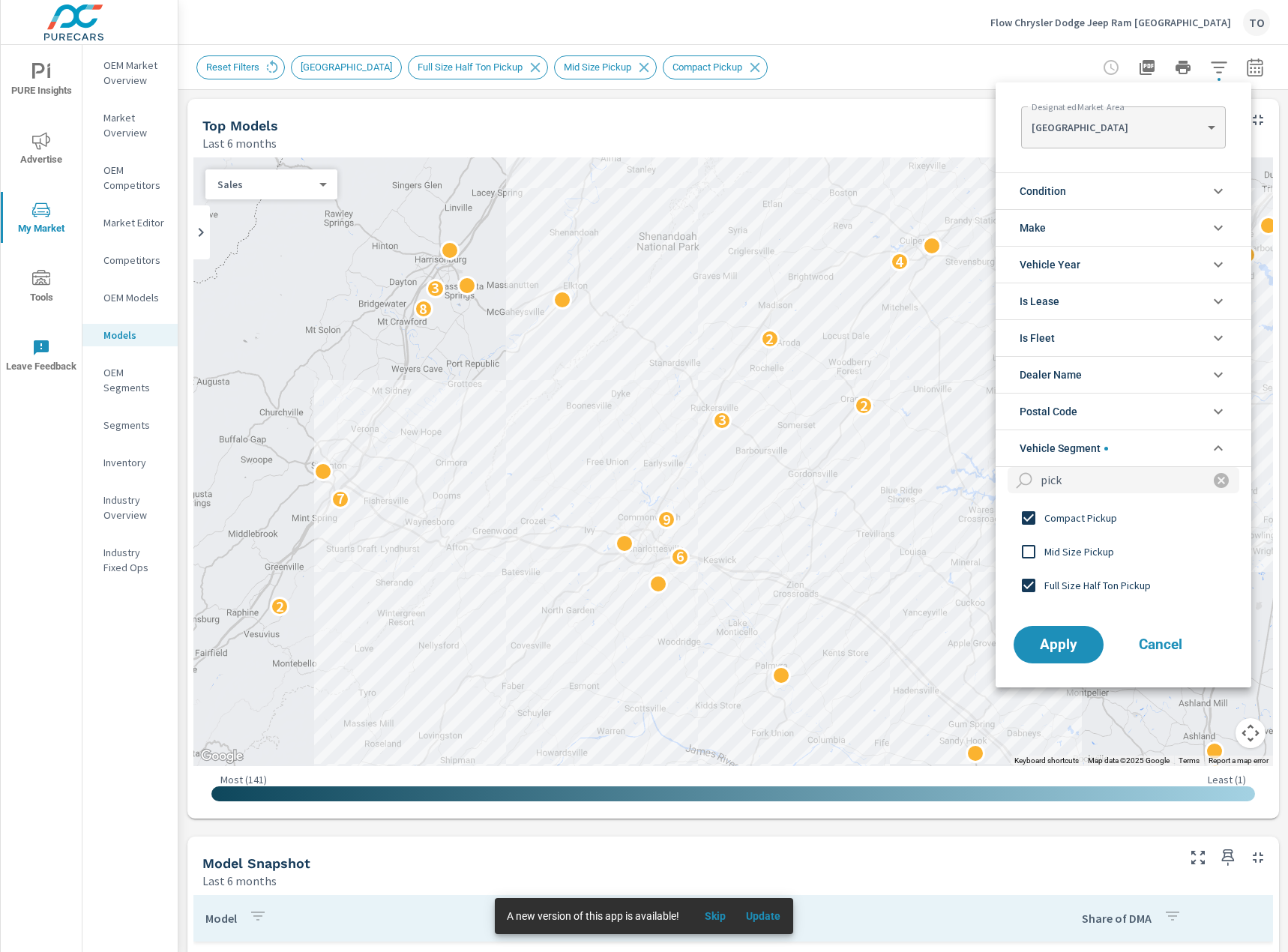
click at [1038, 518] on input "filter options" at bounding box center [1028, 518] width 31 height 31
click at [1213, 486] on icon "filter options" at bounding box center [1221, 480] width 15 height 15
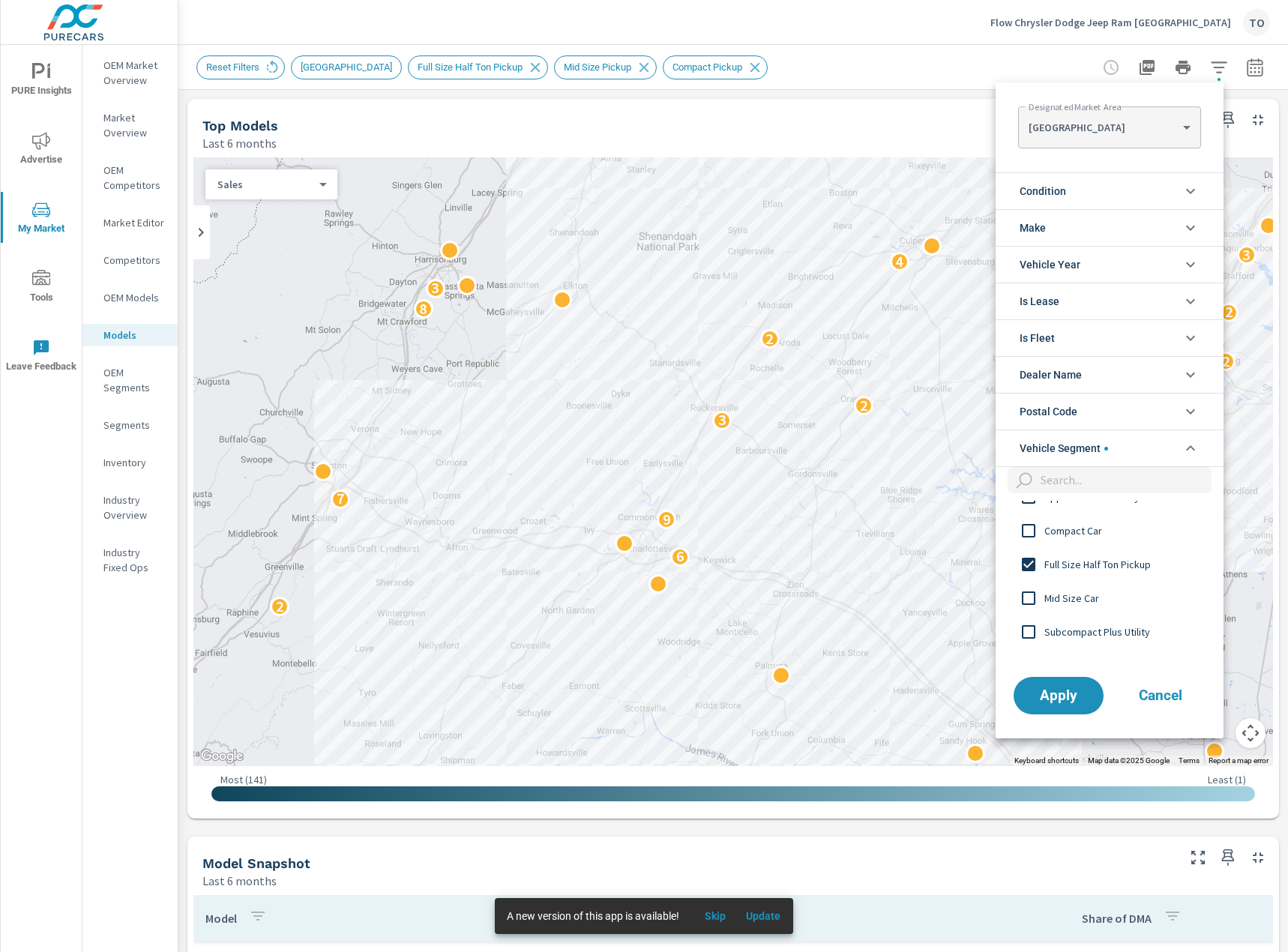
scroll to position [75, 0]
click at [1122, 470] on input "filter options" at bounding box center [1123, 480] width 177 height 26
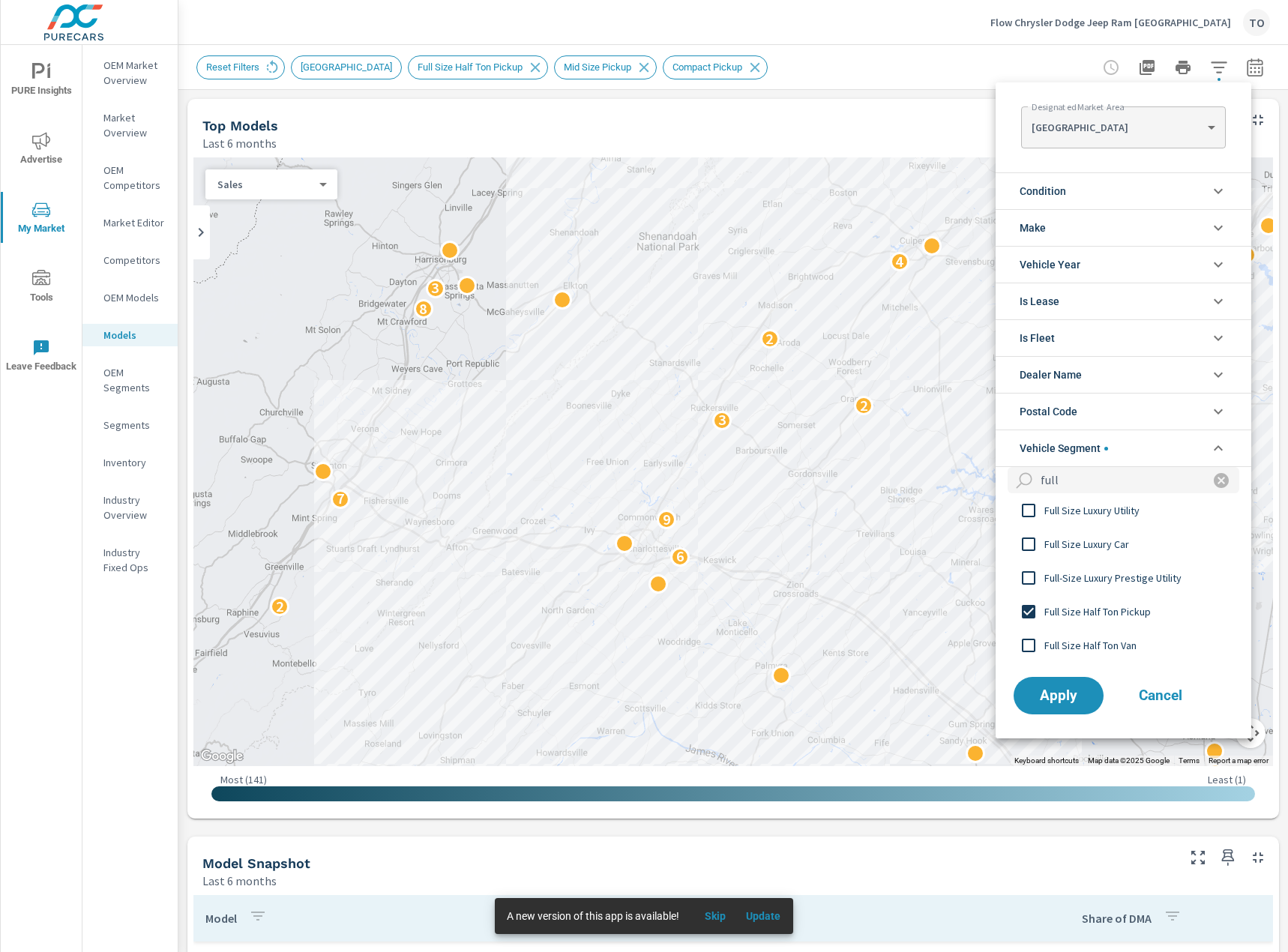
scroll to position [150, 0]
type input "full"
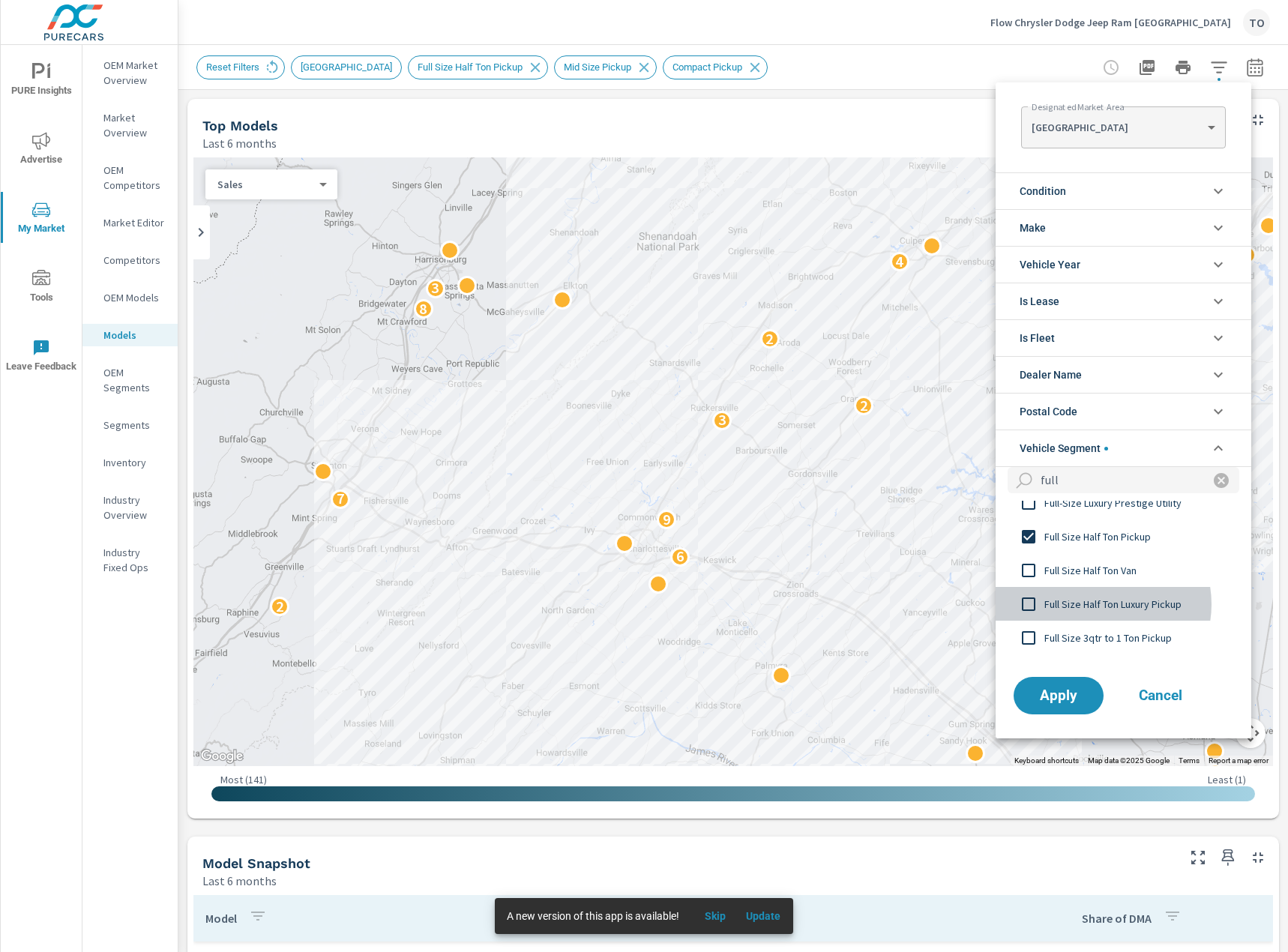
click at [1101, 604] on span "Full Size Half Ton Luxury Pickup" at bounding box center [1126, 604] width 164 height 18
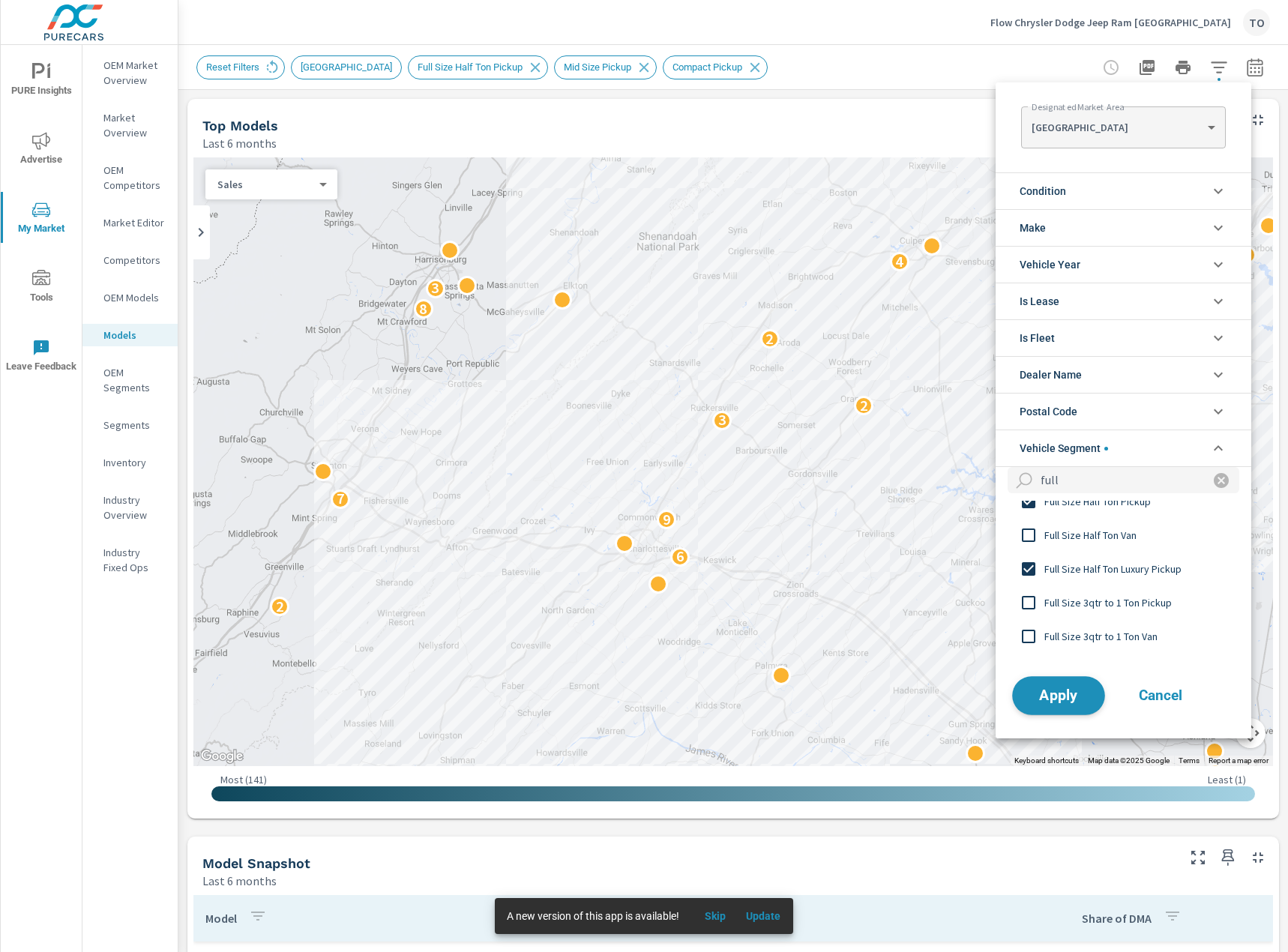
click at [1068, 699] on span "Apply" at bounding box center [1058, 696] width 61 height 14
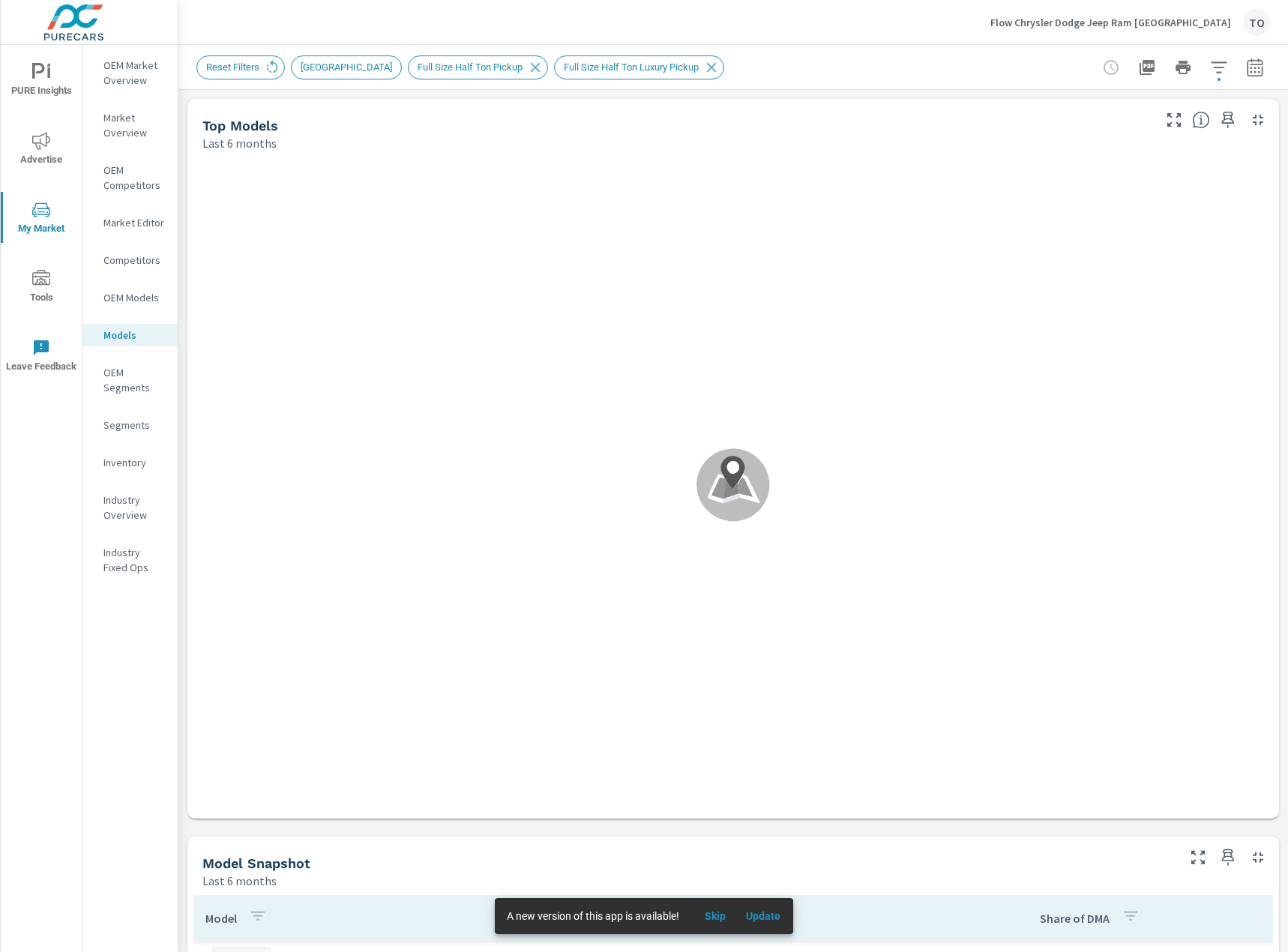
scroll to position [449, 0]
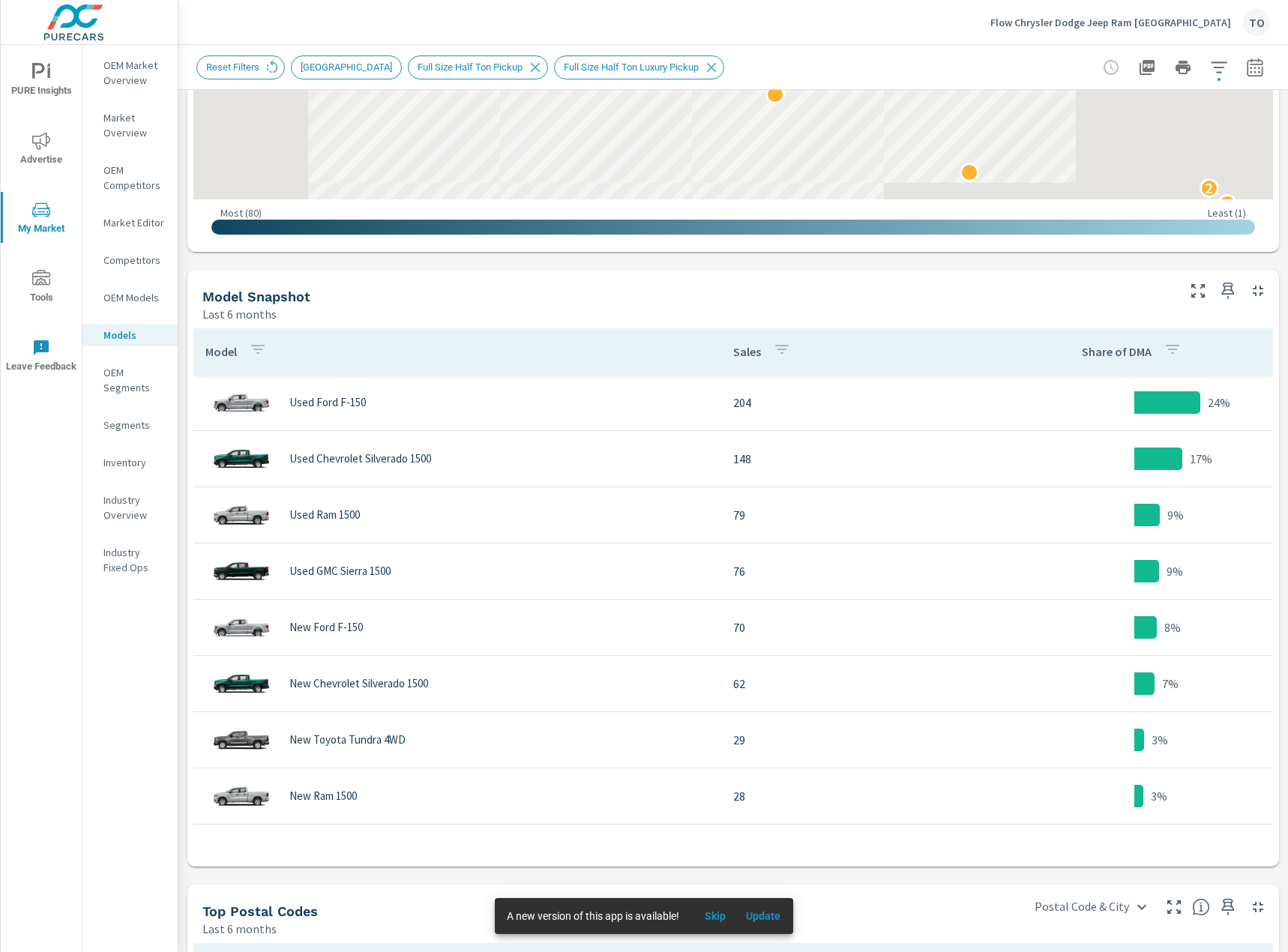
scroll to position [600, 0]
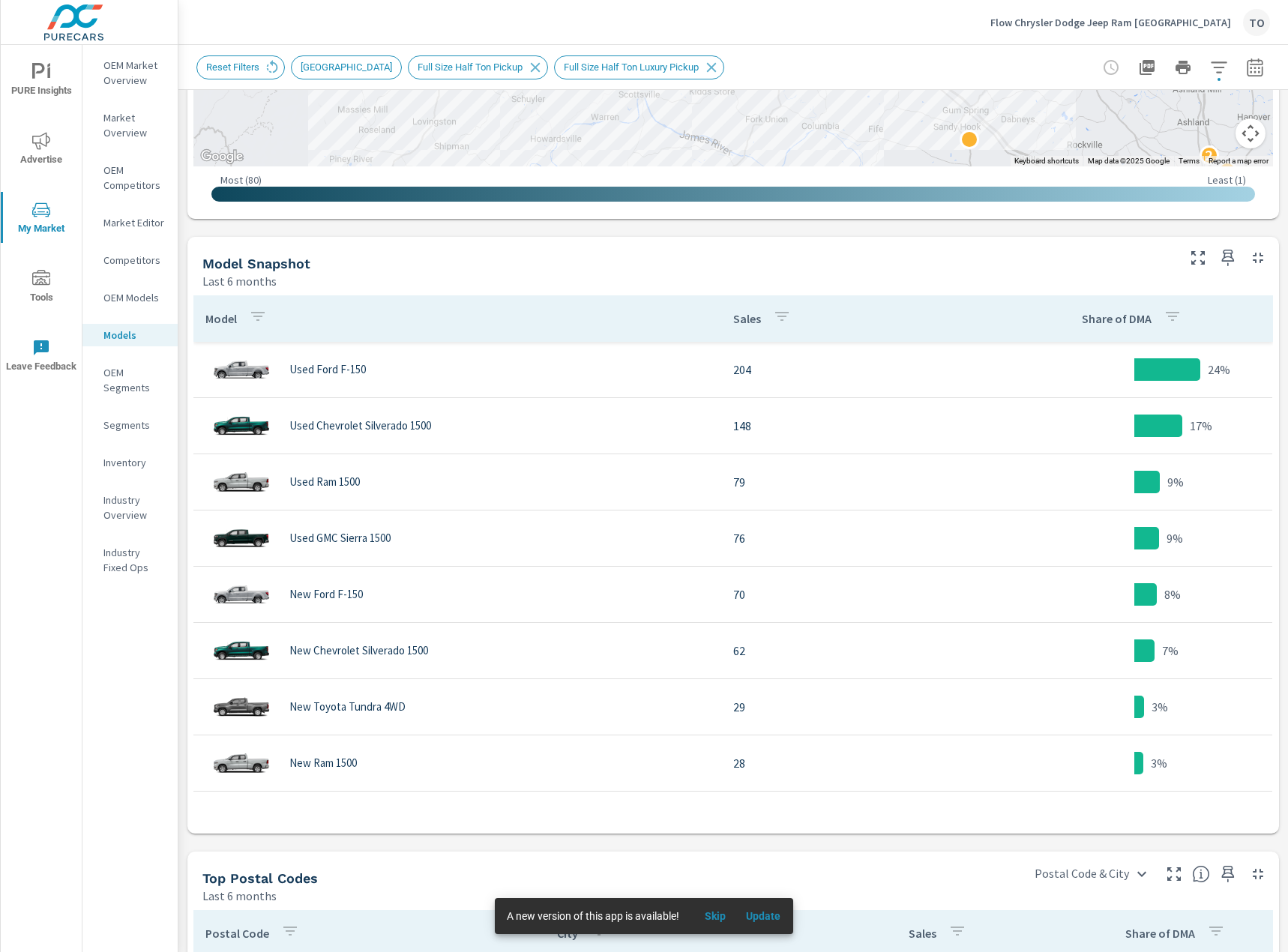
scroll to position [750, 0]
